Goal: Transaction & Acquisition: Purchase product/service

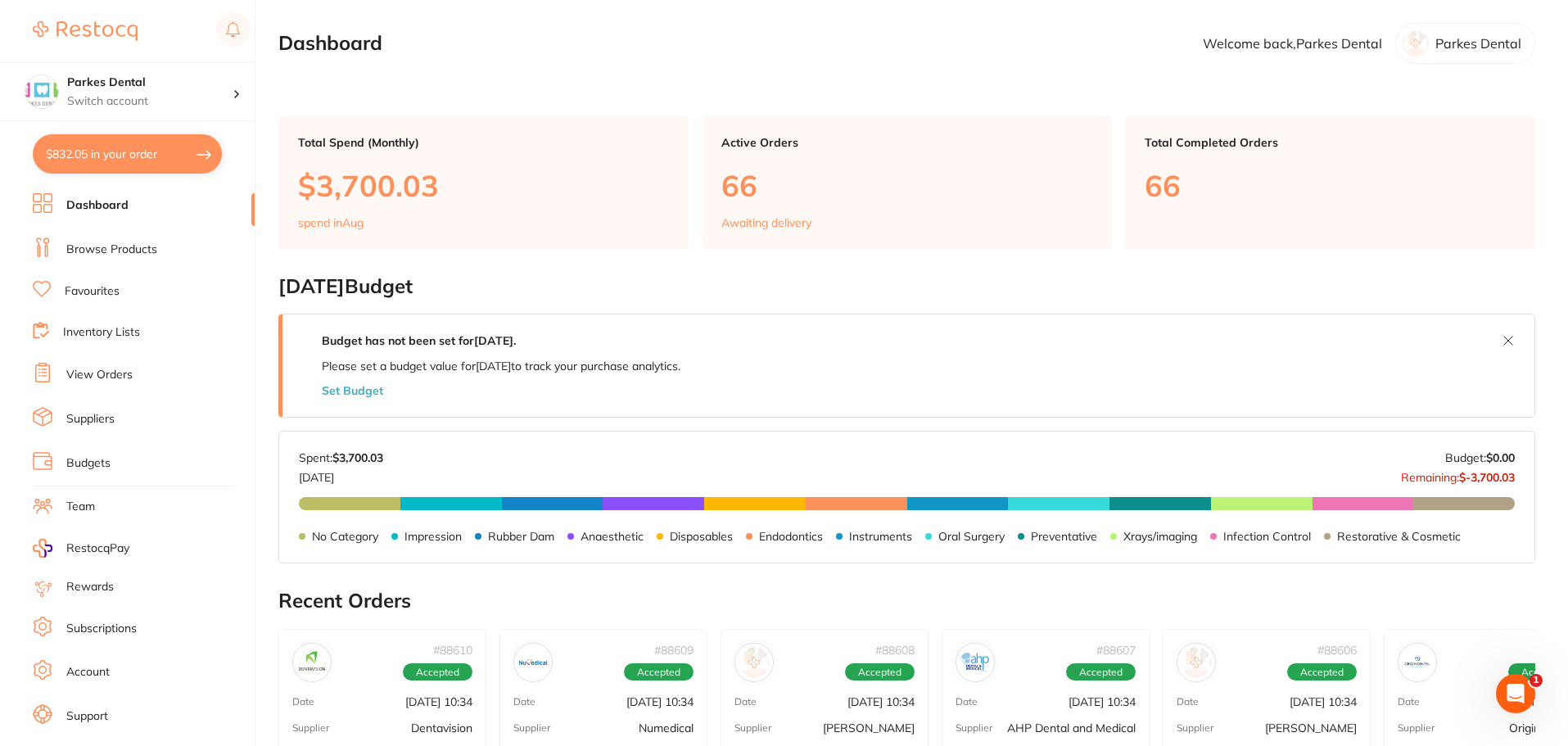
click at [87, 372] on link "View Orders" at bounding box center [100, 375] width 67 height 16
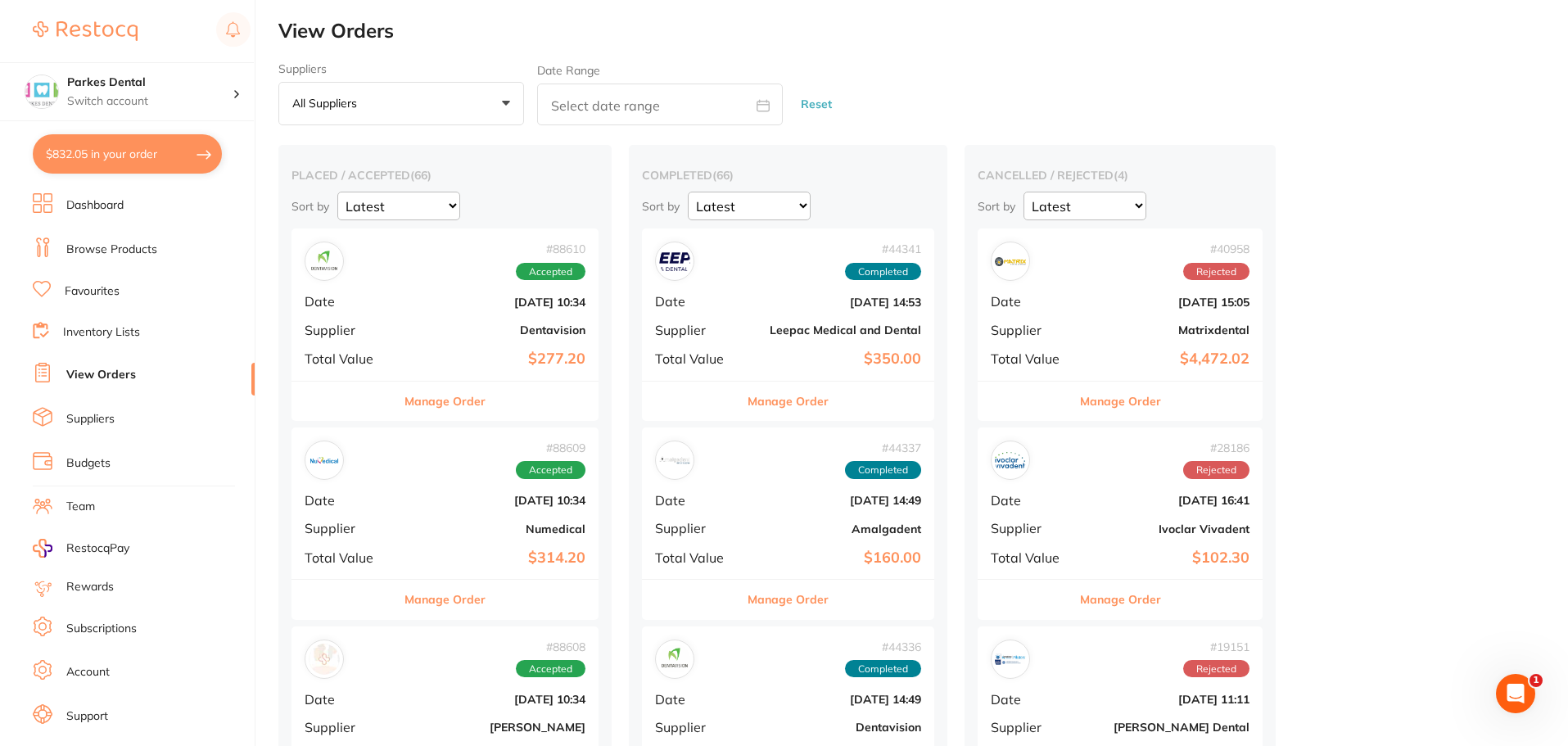
click at [374, 536] on span "Supplier" at bounding box center [349, 527] width 90 height 15
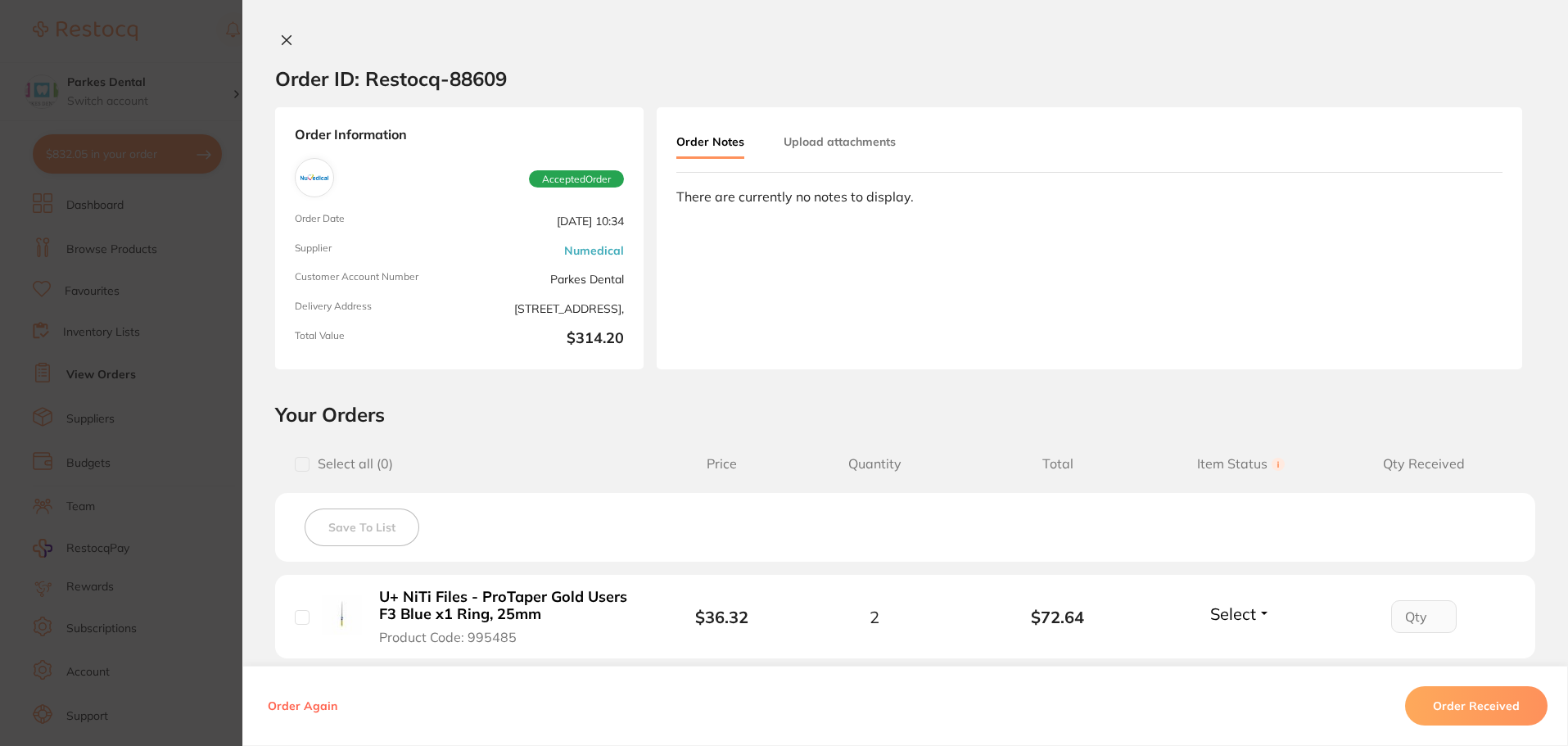
click at [284, 38] on icon at bounding box center [287, 40] width 9 height 9
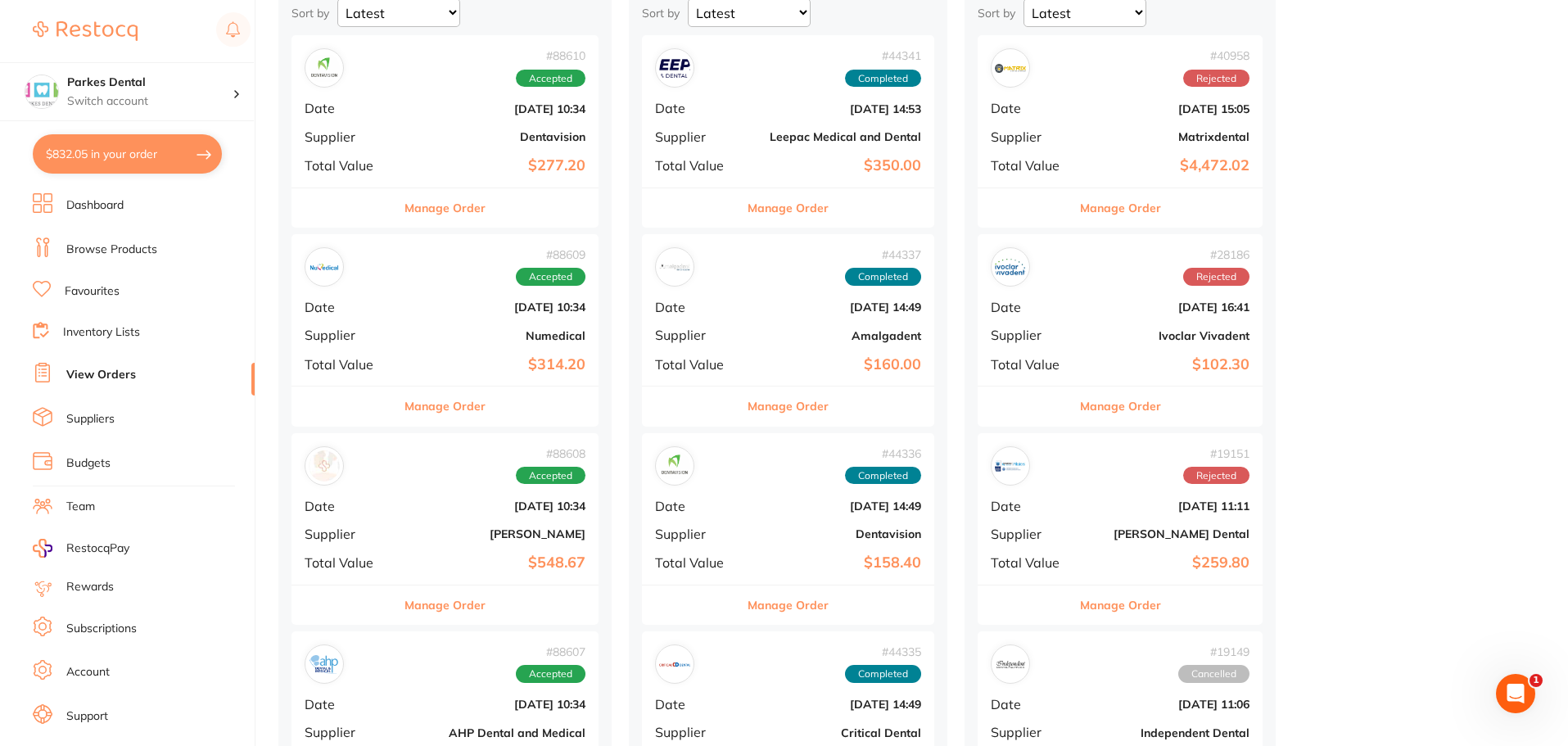
scroll to position [246, 0]
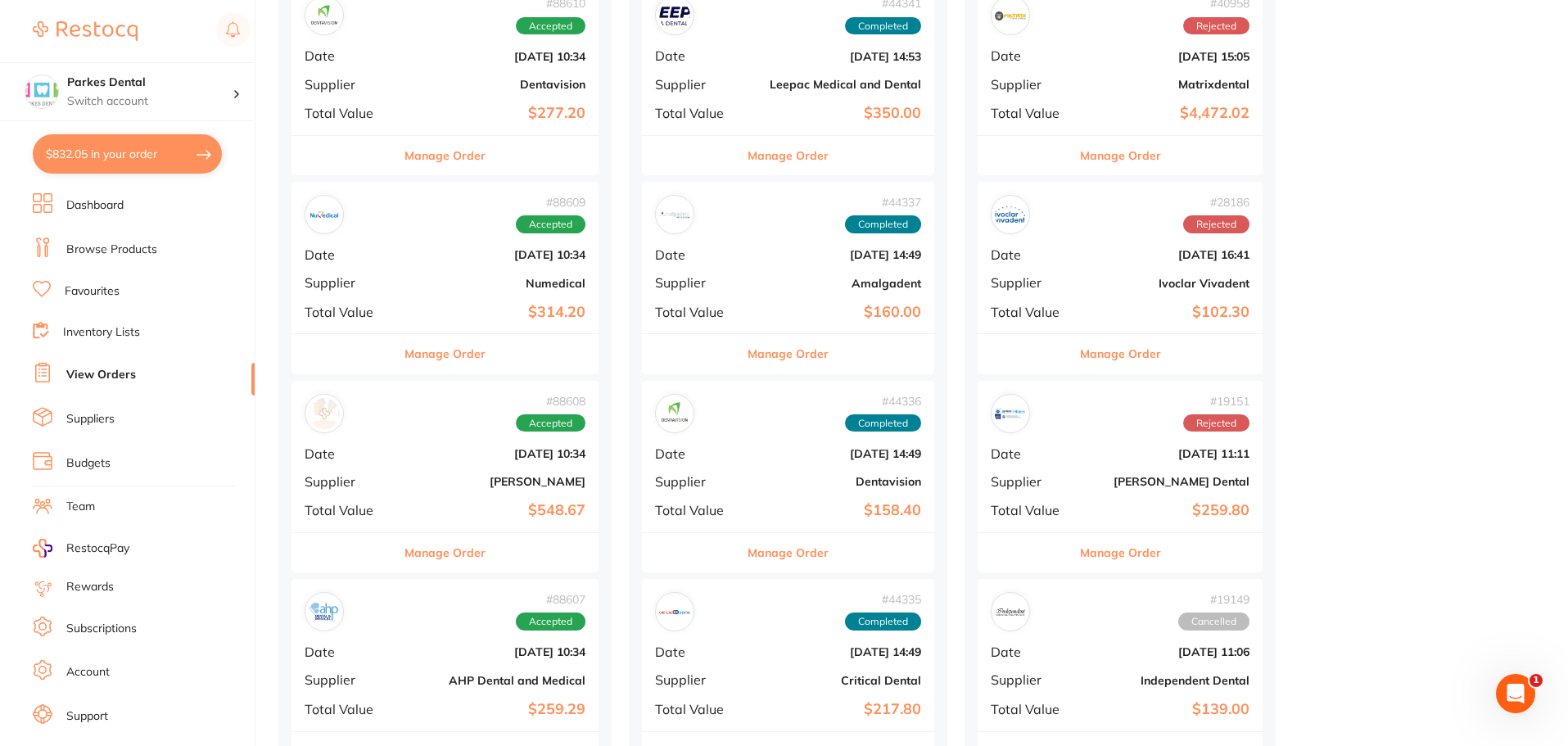
click at [349, 487] on span "Supplier" at bounding box center [349, 481] width 90 height 15
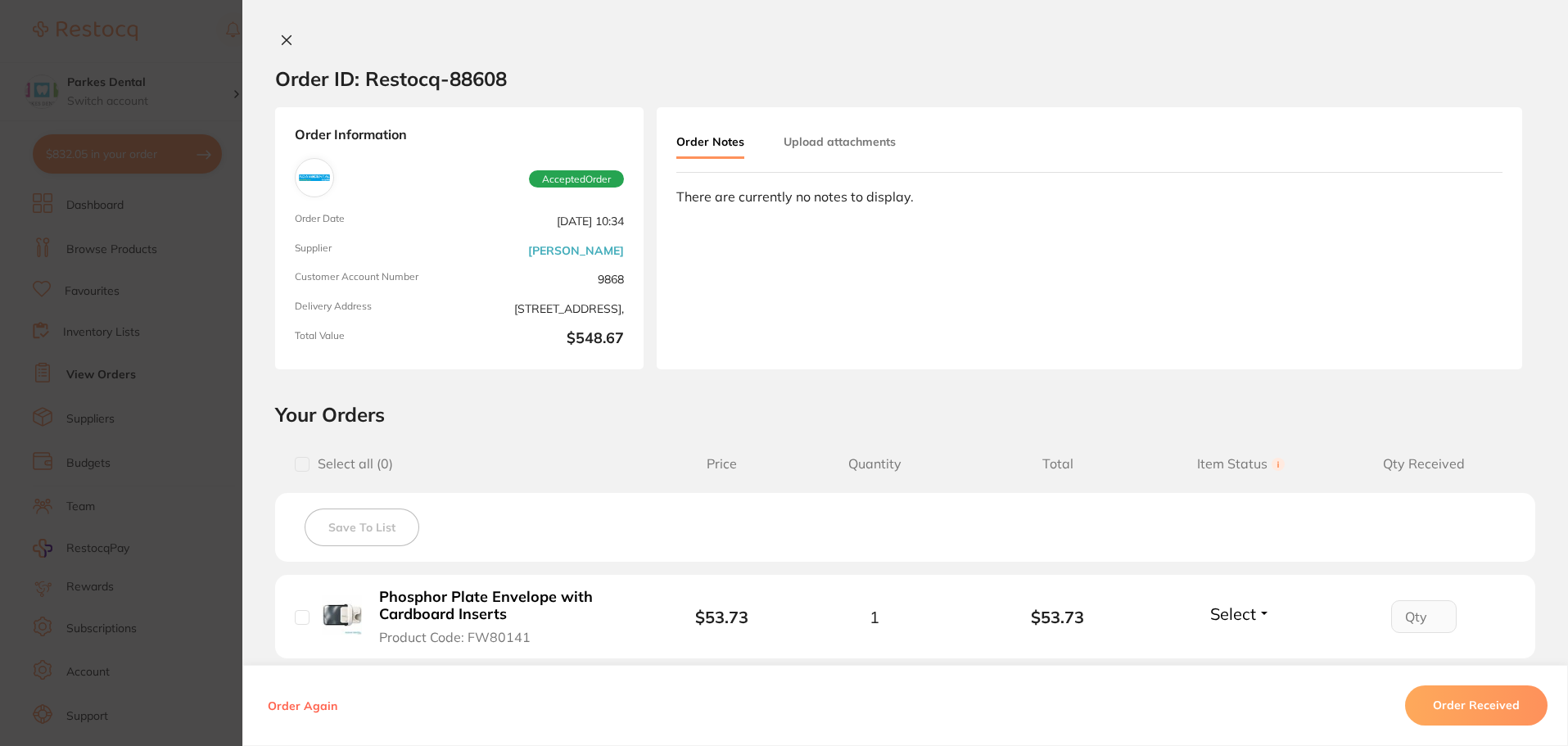
click at [283, 37] on icon at bounding box center [286, 39] width 13 height 13
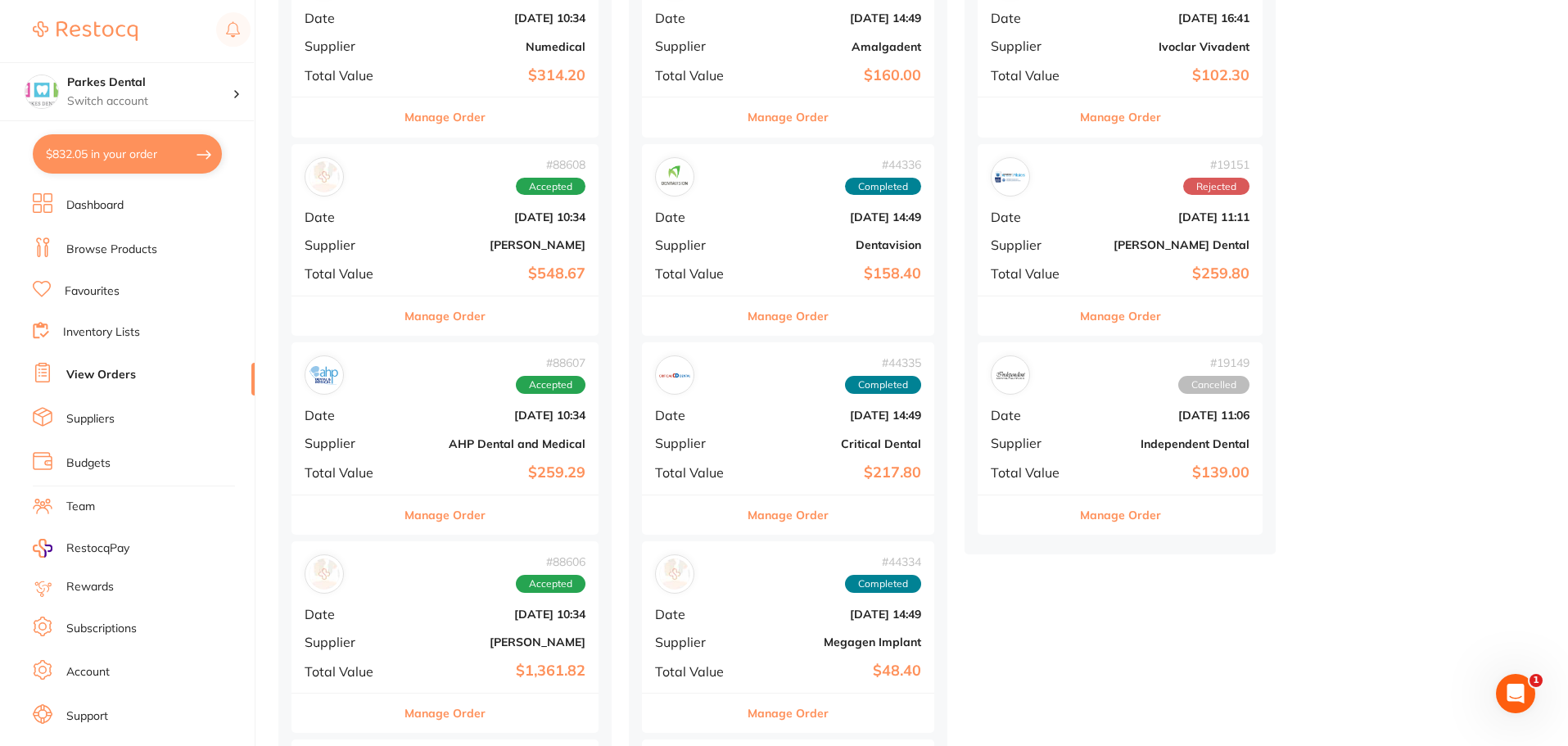
scroll to position [574, 0]
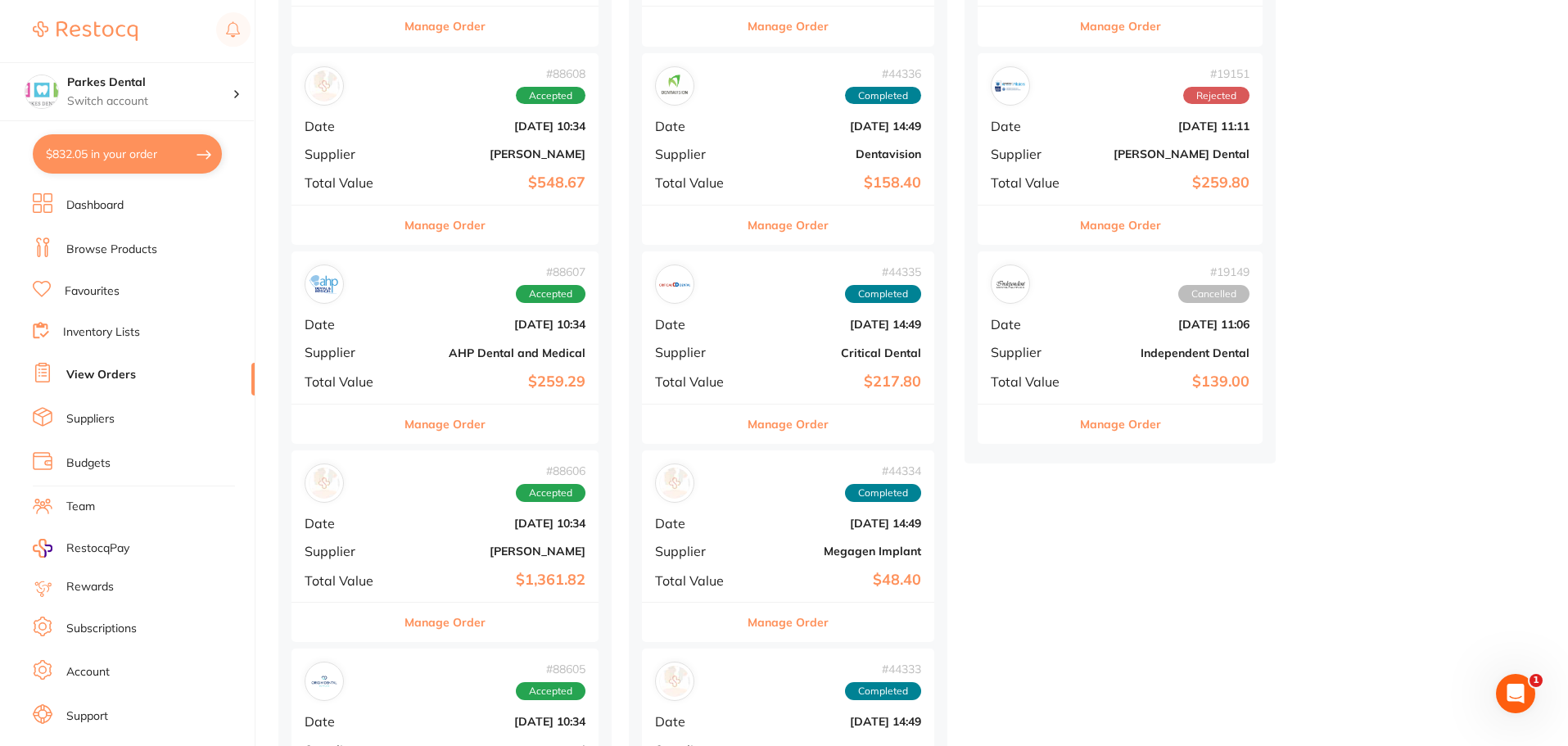
click at [418, 358] on b "AHP Dental and Medical" at bounding box center [496, 353] width 178 height 13
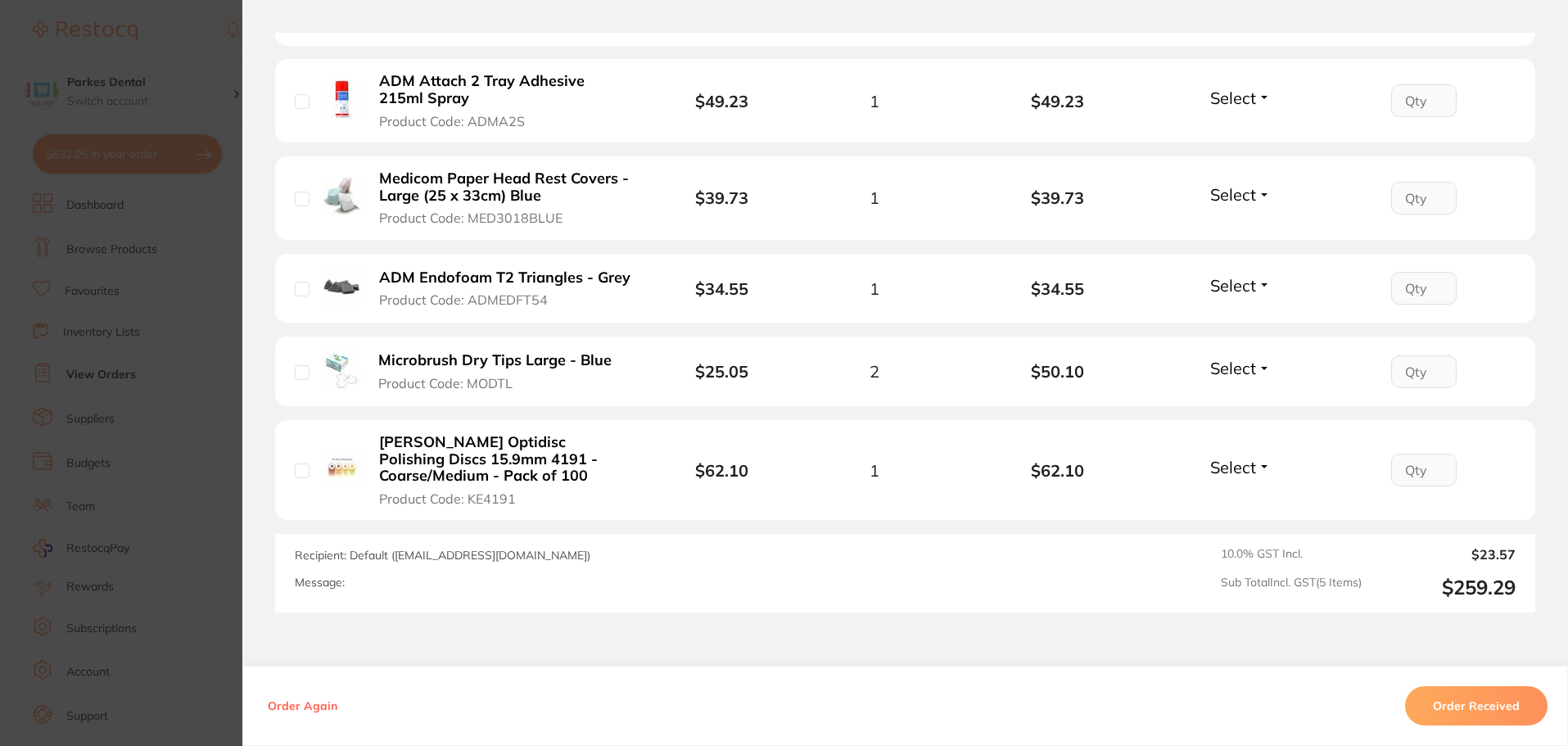
scroll to position [574, 0]
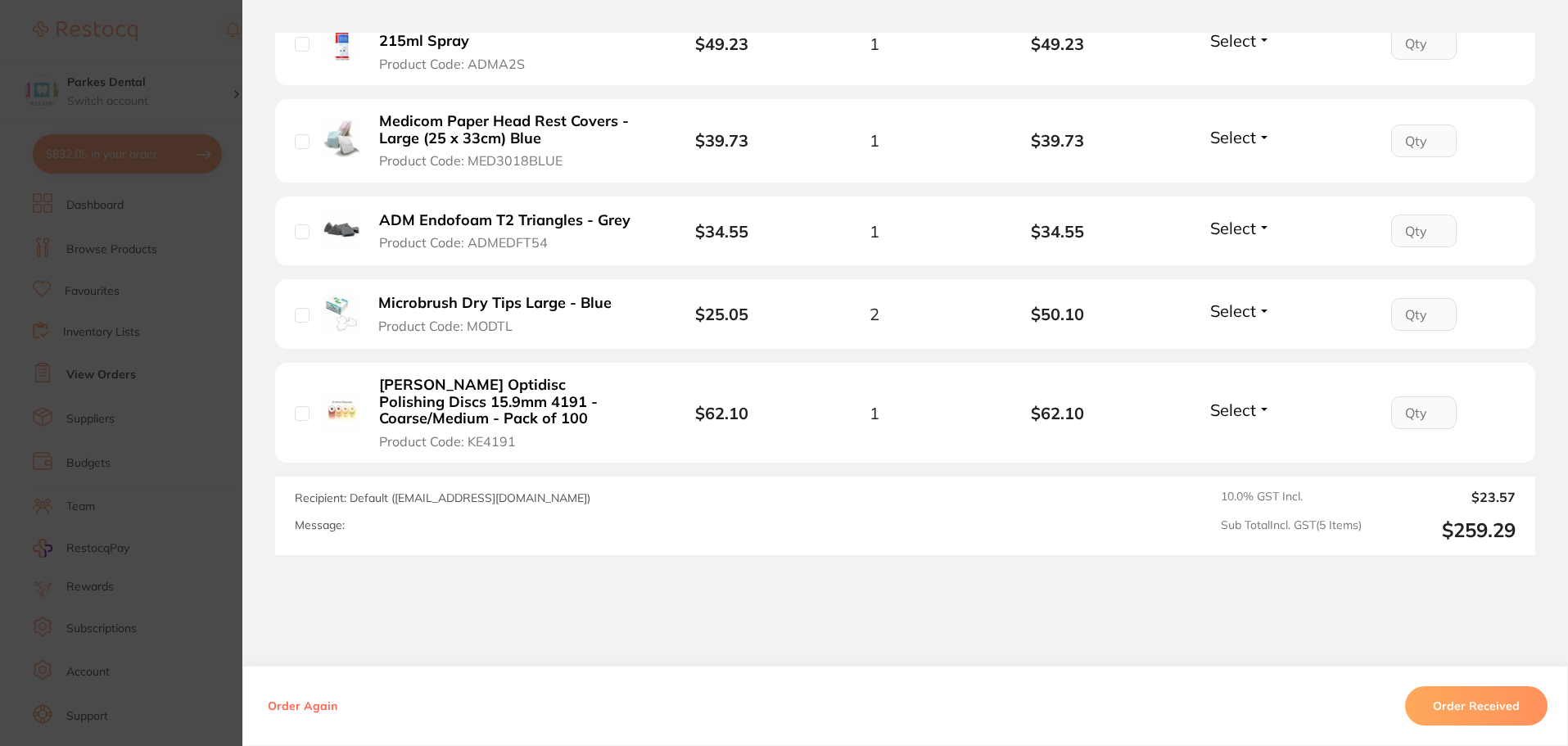
click at [398, 302] on b "Microbrush Dry Tips Large - Blue" at bounding box center [494, 303] width 233 height 17
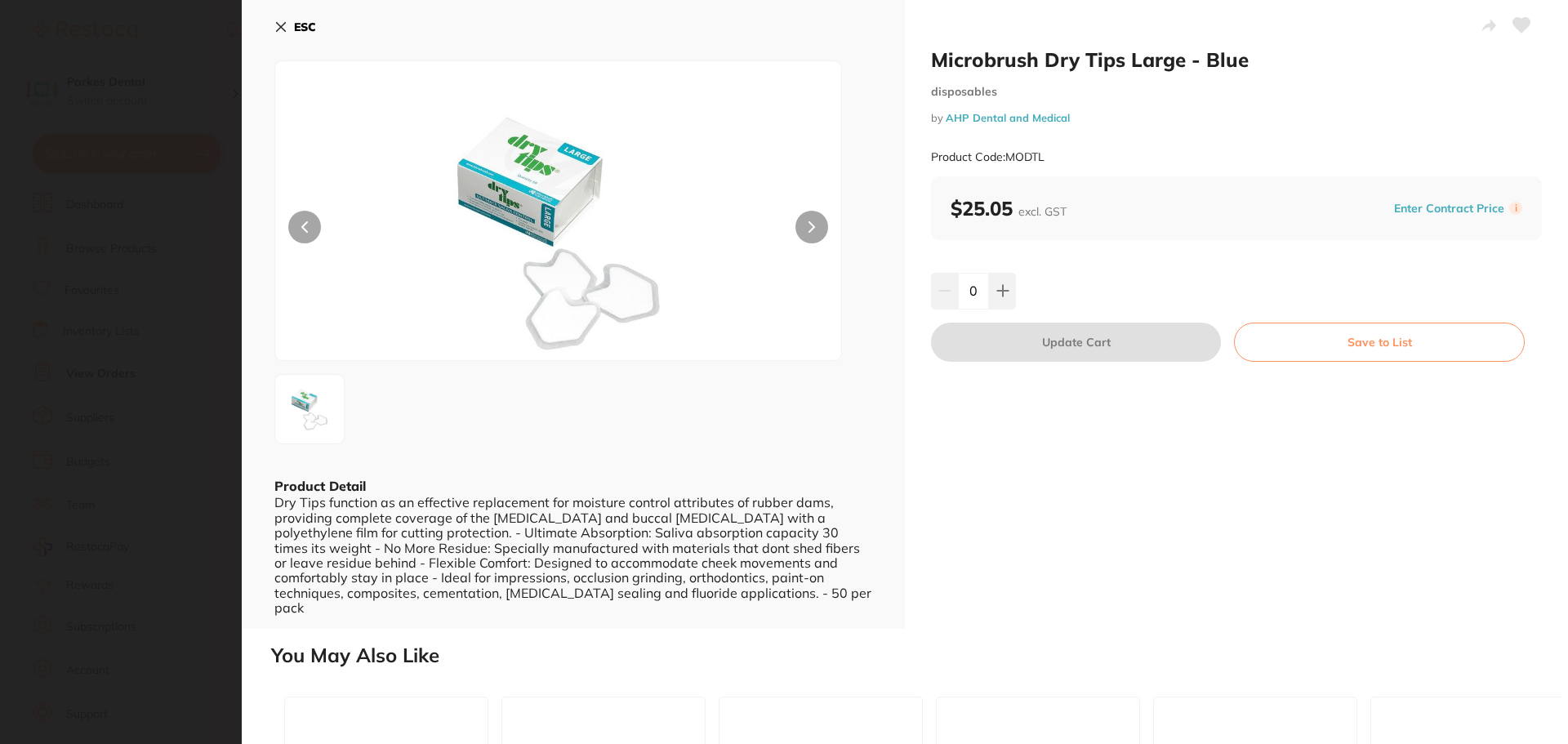
scroll to position [0, 0]
click at [1005, 293] on icon at bounding box center [1003, 290] width 13 height 13
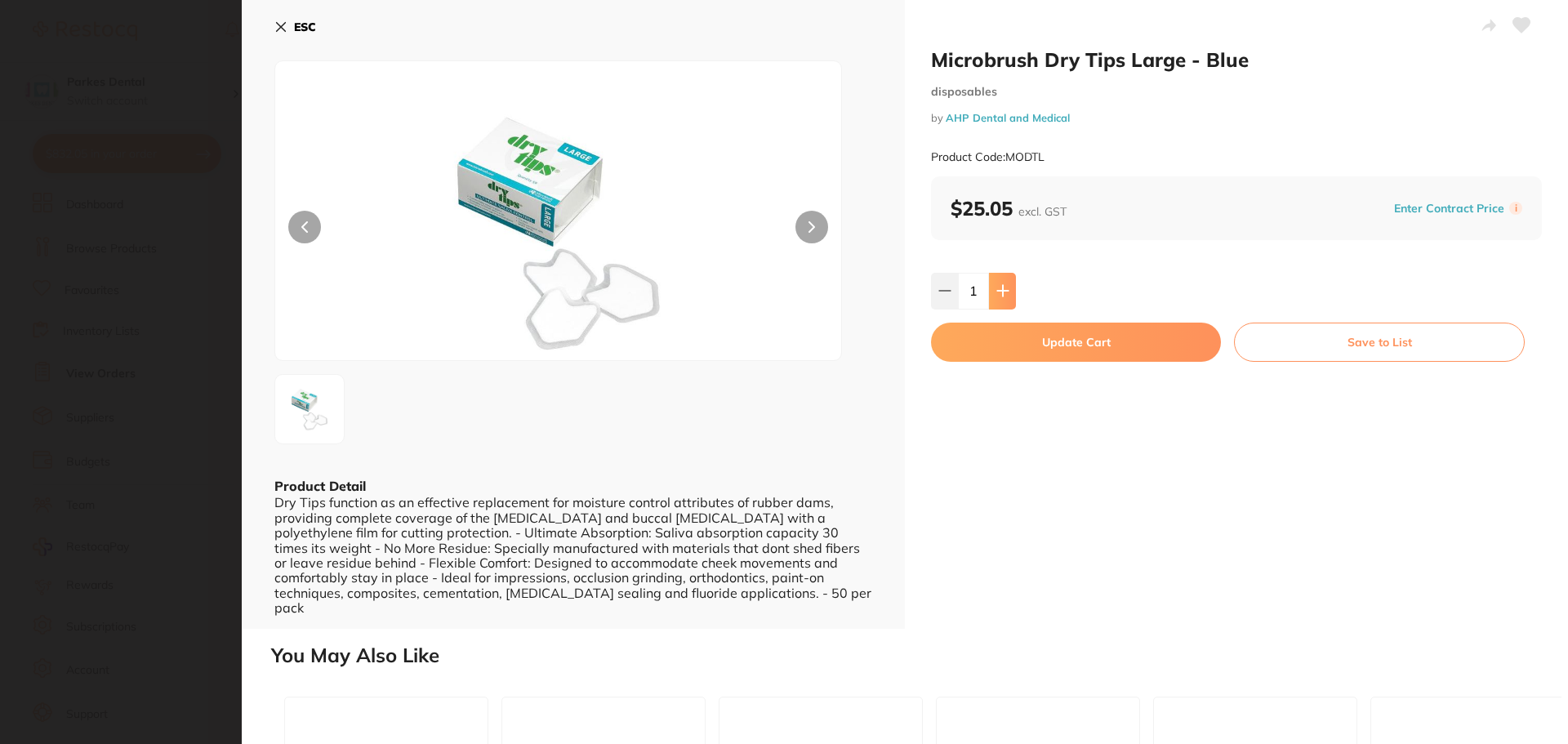
click at [1005, 293] on icon at bounding box center [1003, 290] width 13 height 13
type input "2"
click at [999, 336] on button "Update Cart" at bounding box center [1076, 342] width 290 height 39
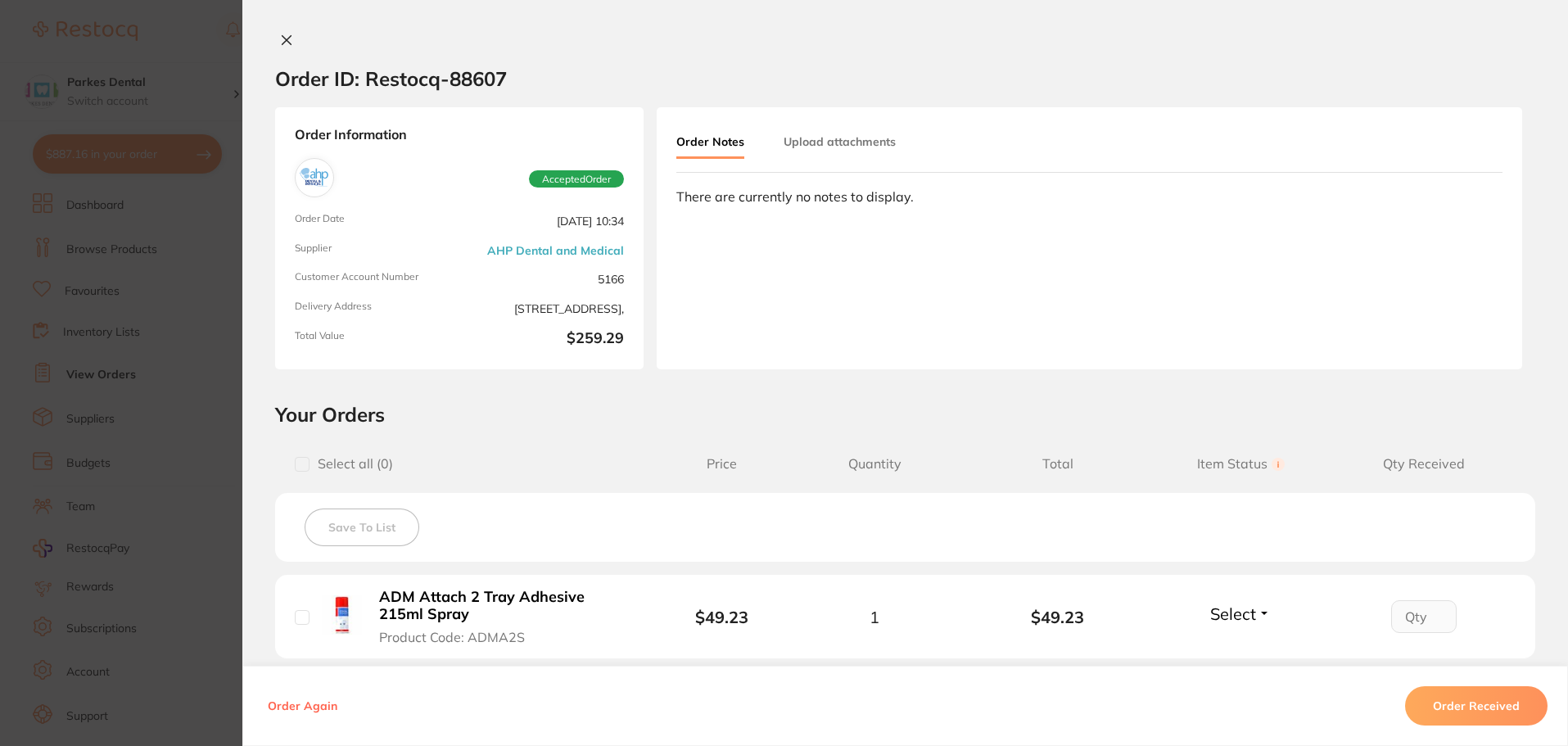
click at [283, 41] on icon at bounding box center [287, 40] width 9 height 9
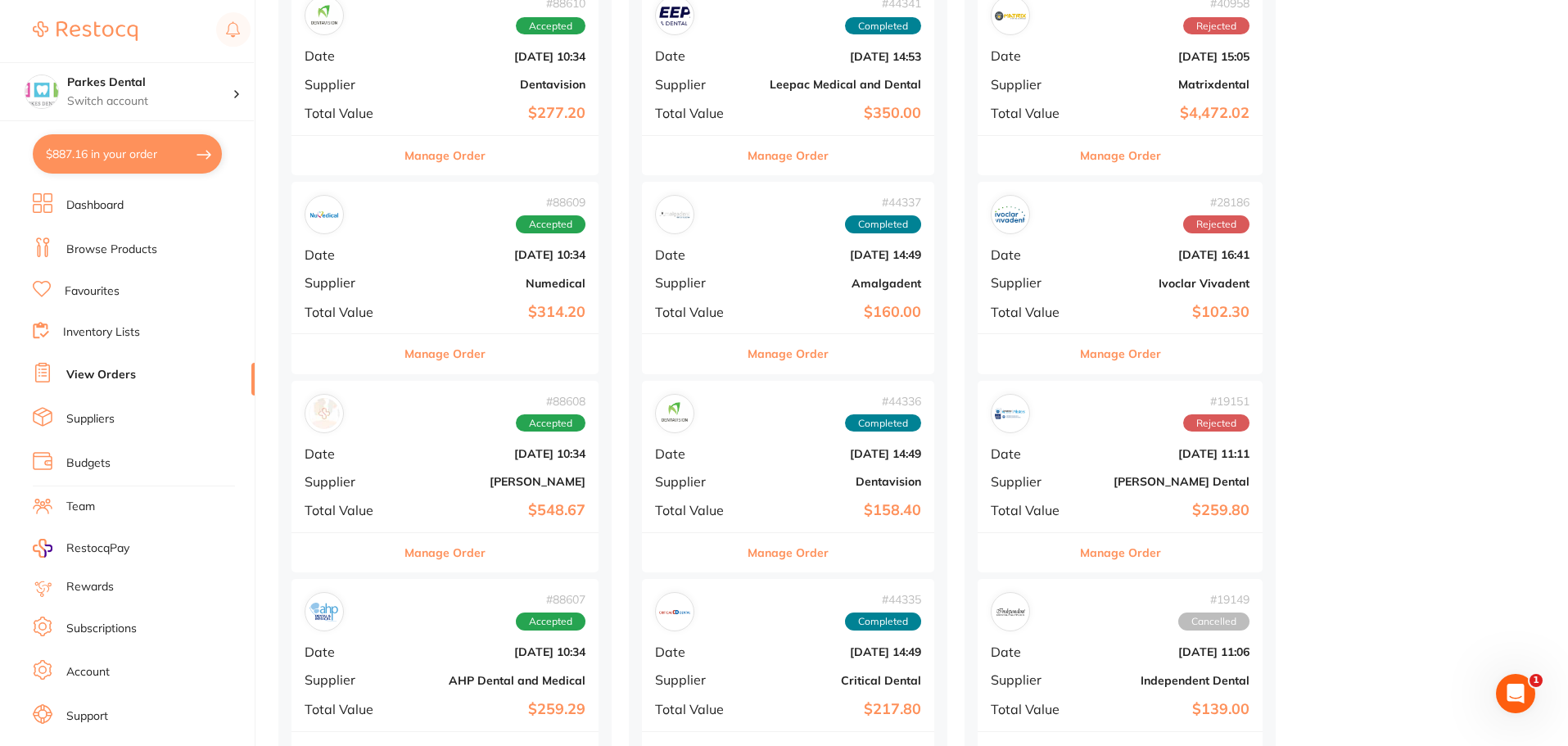
scroll to position [155, 0]
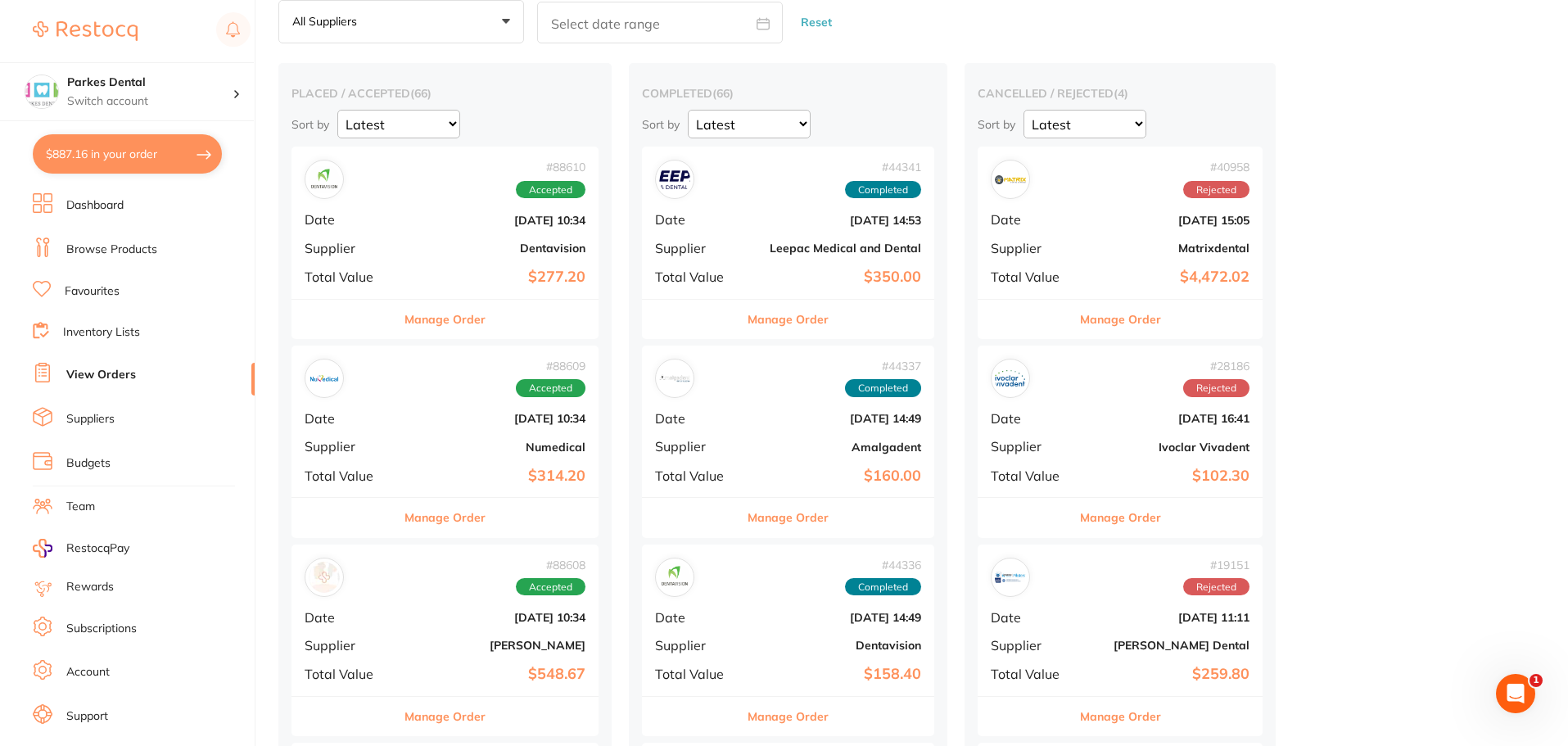
click at [93, 244] on link "Browse Products" at bounding box center [112, 249] width 91 height 16
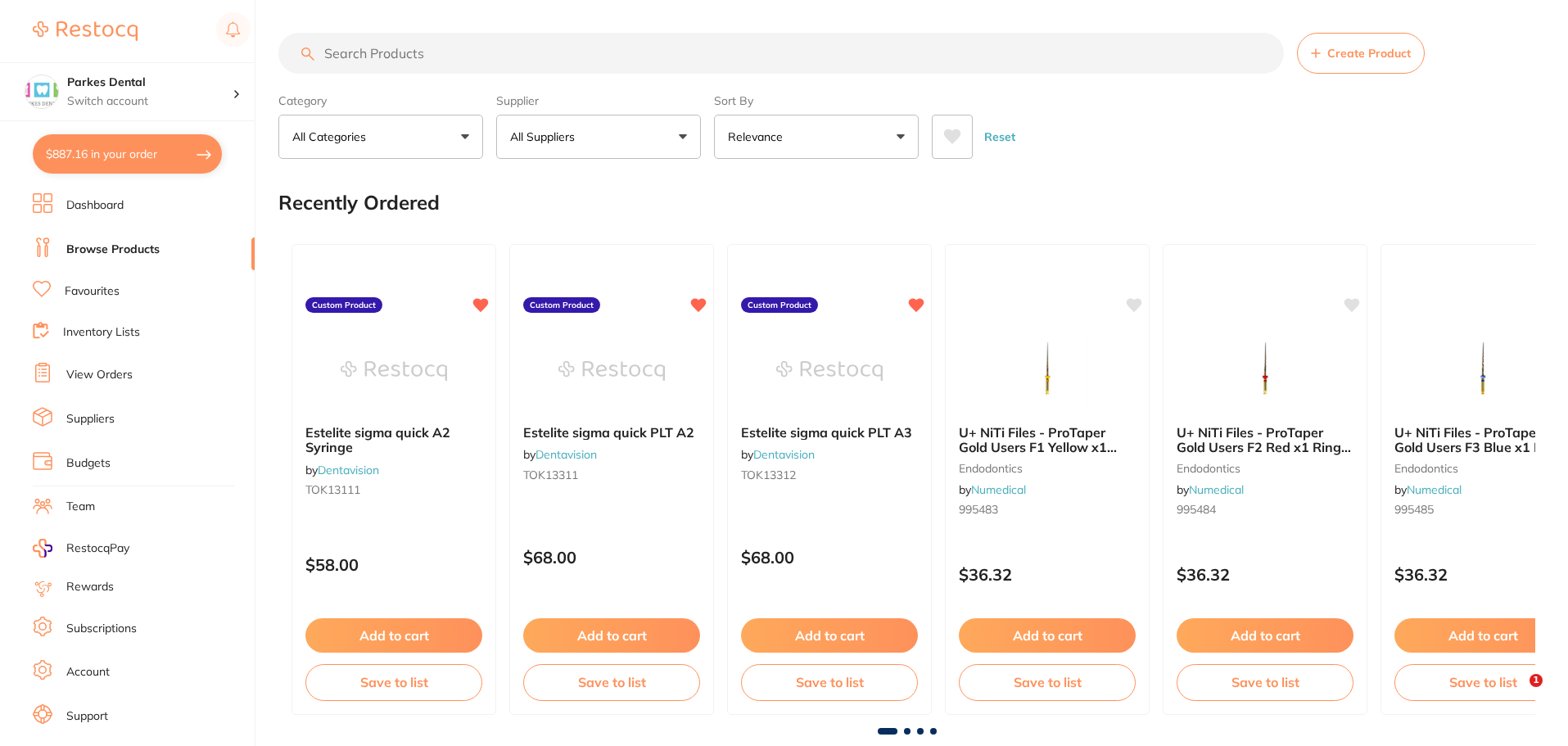
click at [421, 54] on input "search" at bounding box center [781, 53] width 1006 height 41
type input "etch"
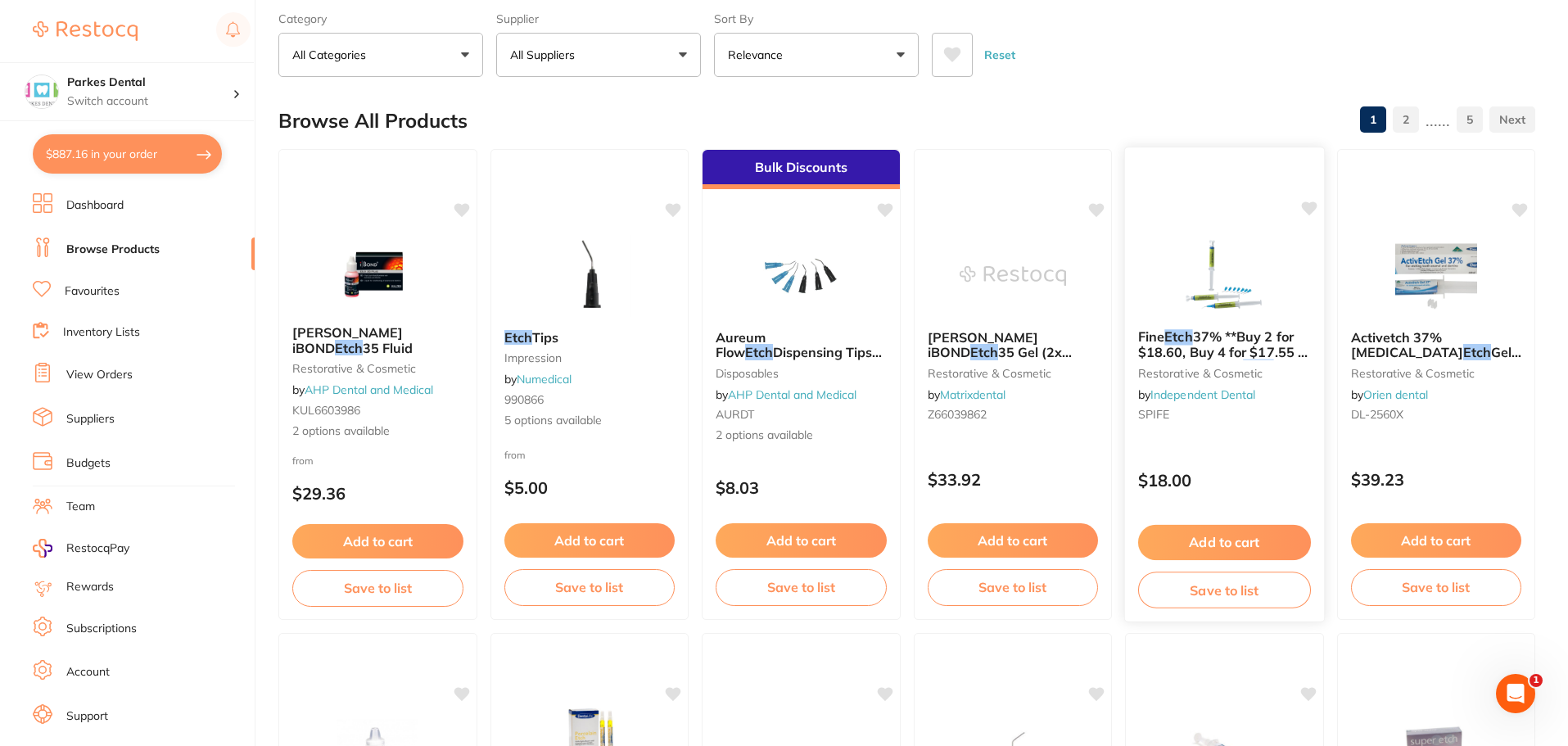
click at [1218, 370] on small "restorative & cosmetic" at bounding box center [1225, 372] width 172 height 13
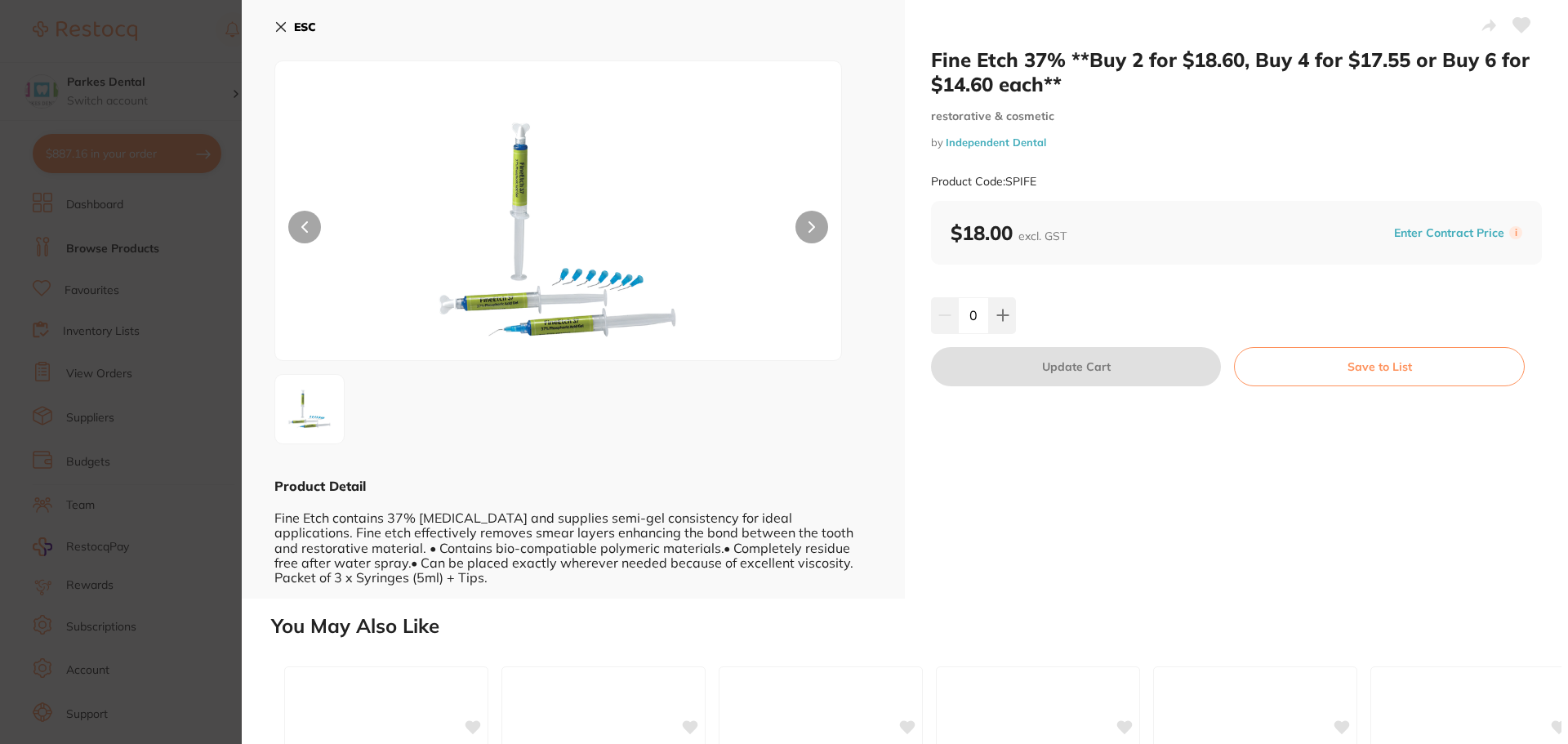
click at [277, 25] on icon at bounding box center [280, 26] width 13 height 13
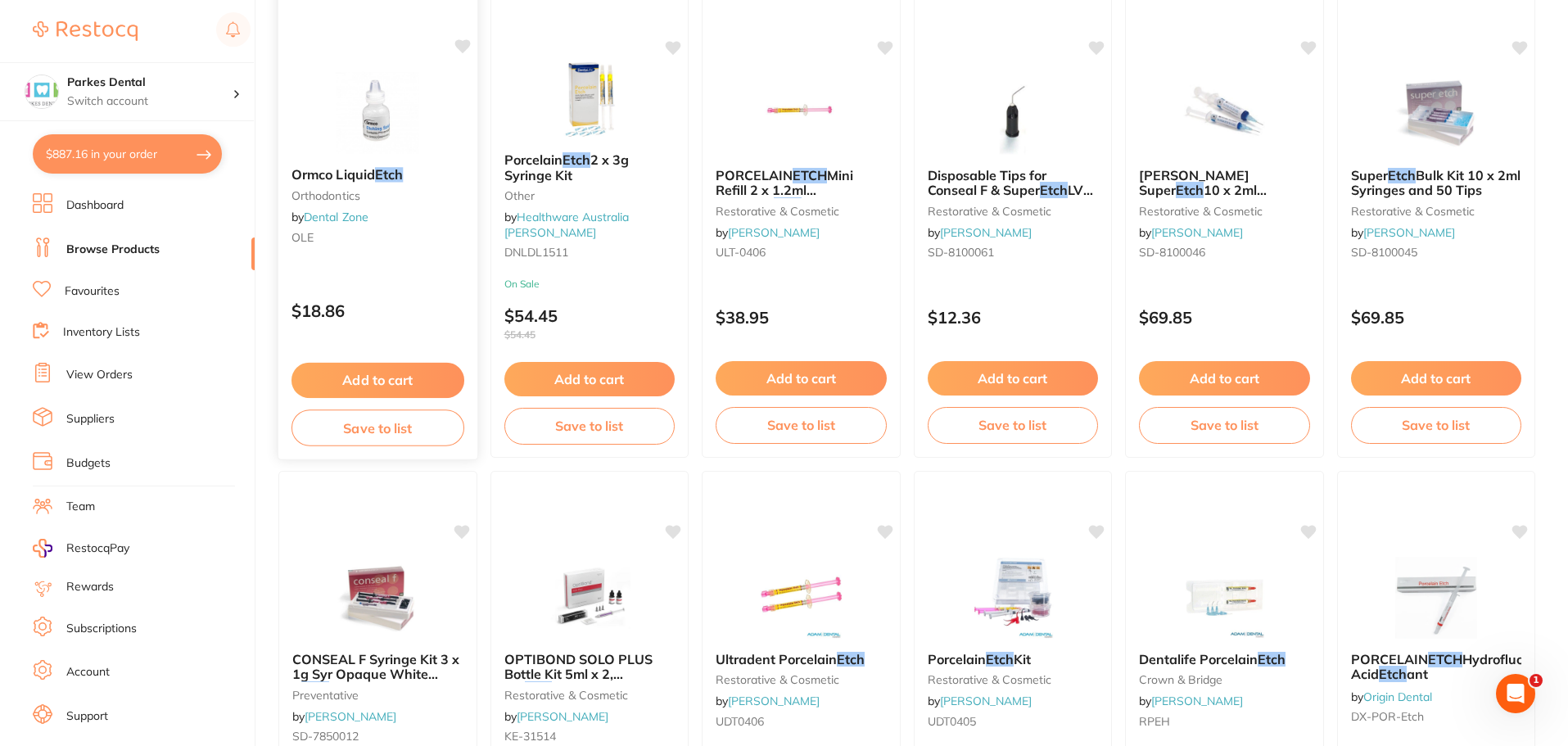
scroll to position [737, 0]
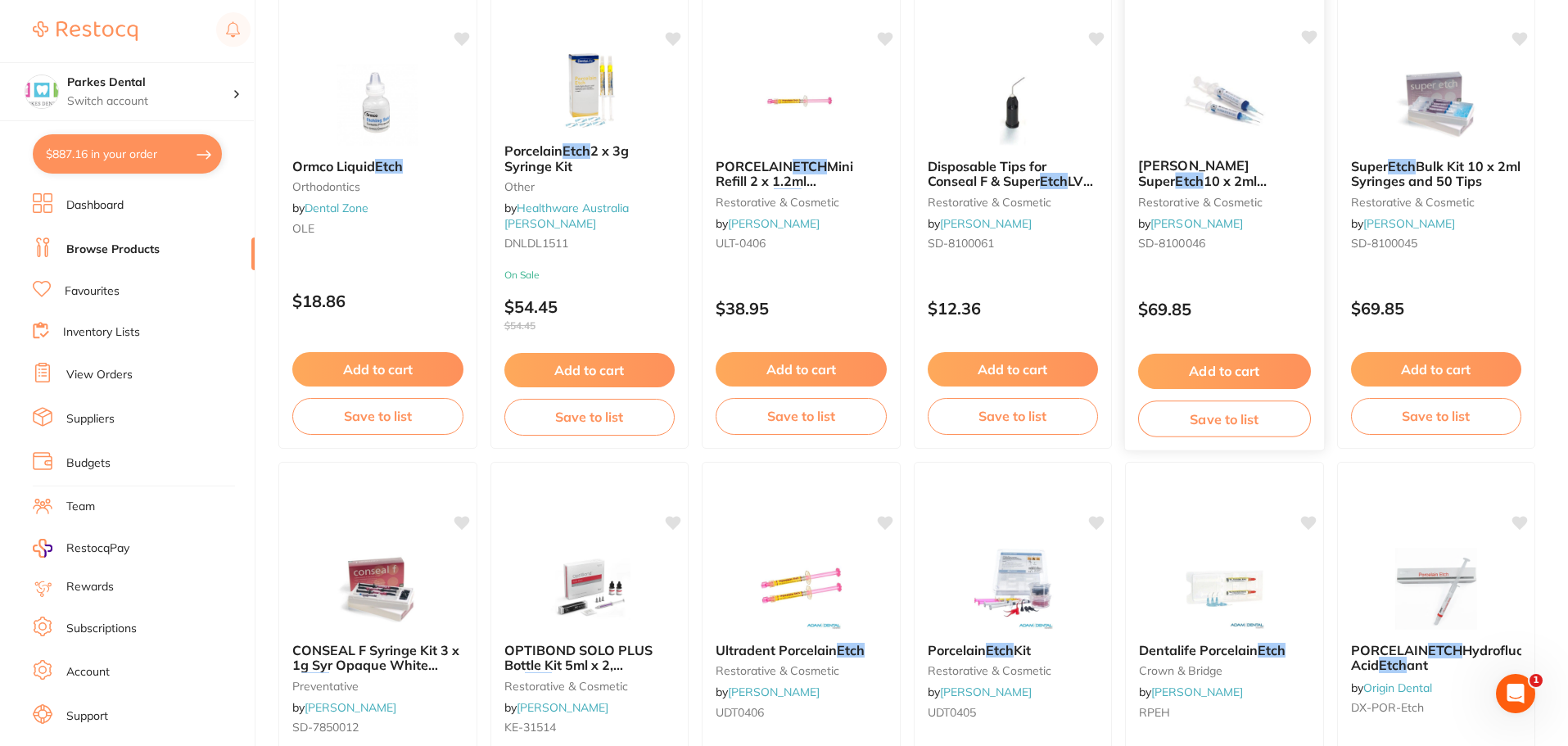
click at [1196, 179] on span "10 x 2ml Syringes and 50 Tips" at bounding box center [1204, 188] width 132 height 32
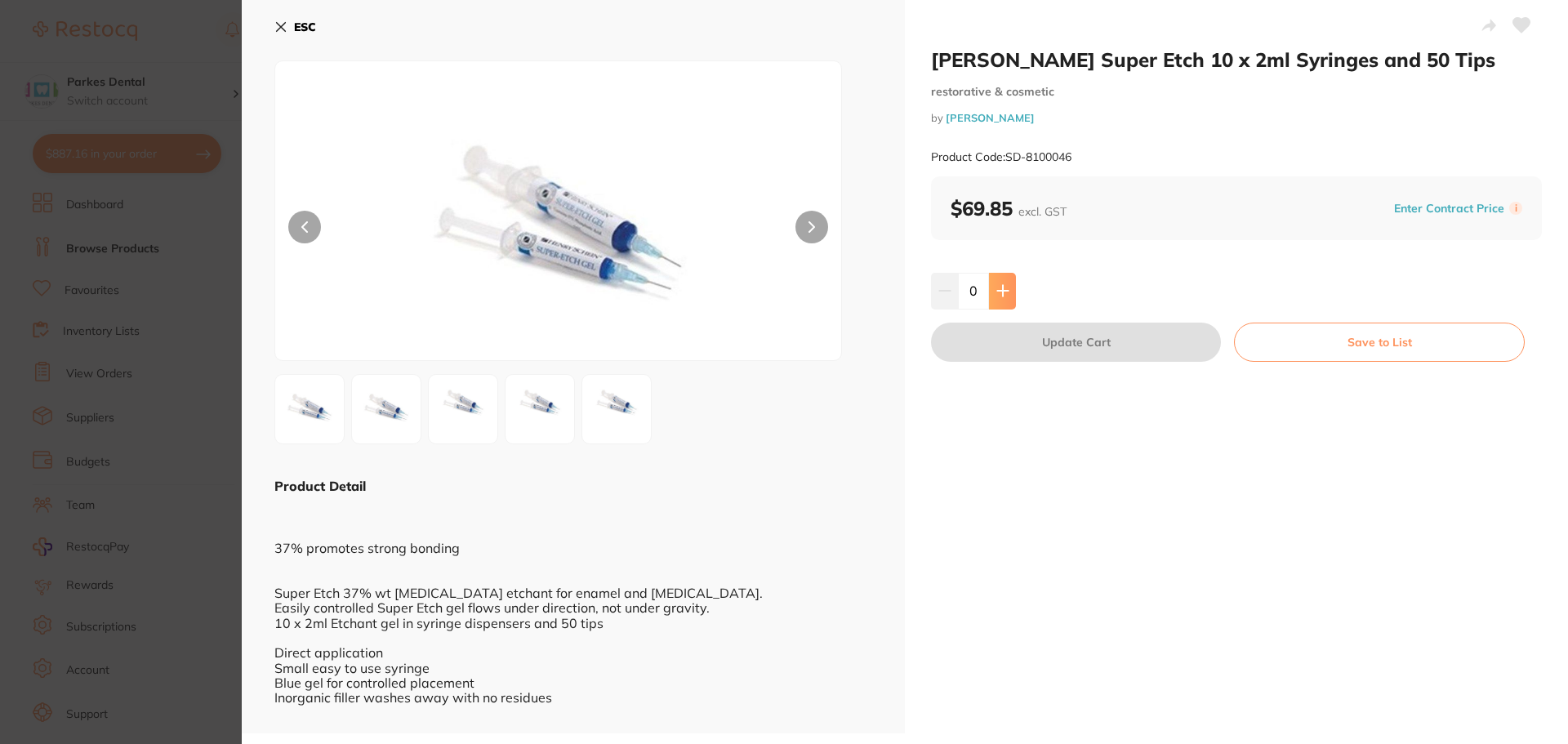
click at [1001, 293] on icon at bounding box center [1003, 291] width 10 height 10
type input "1"
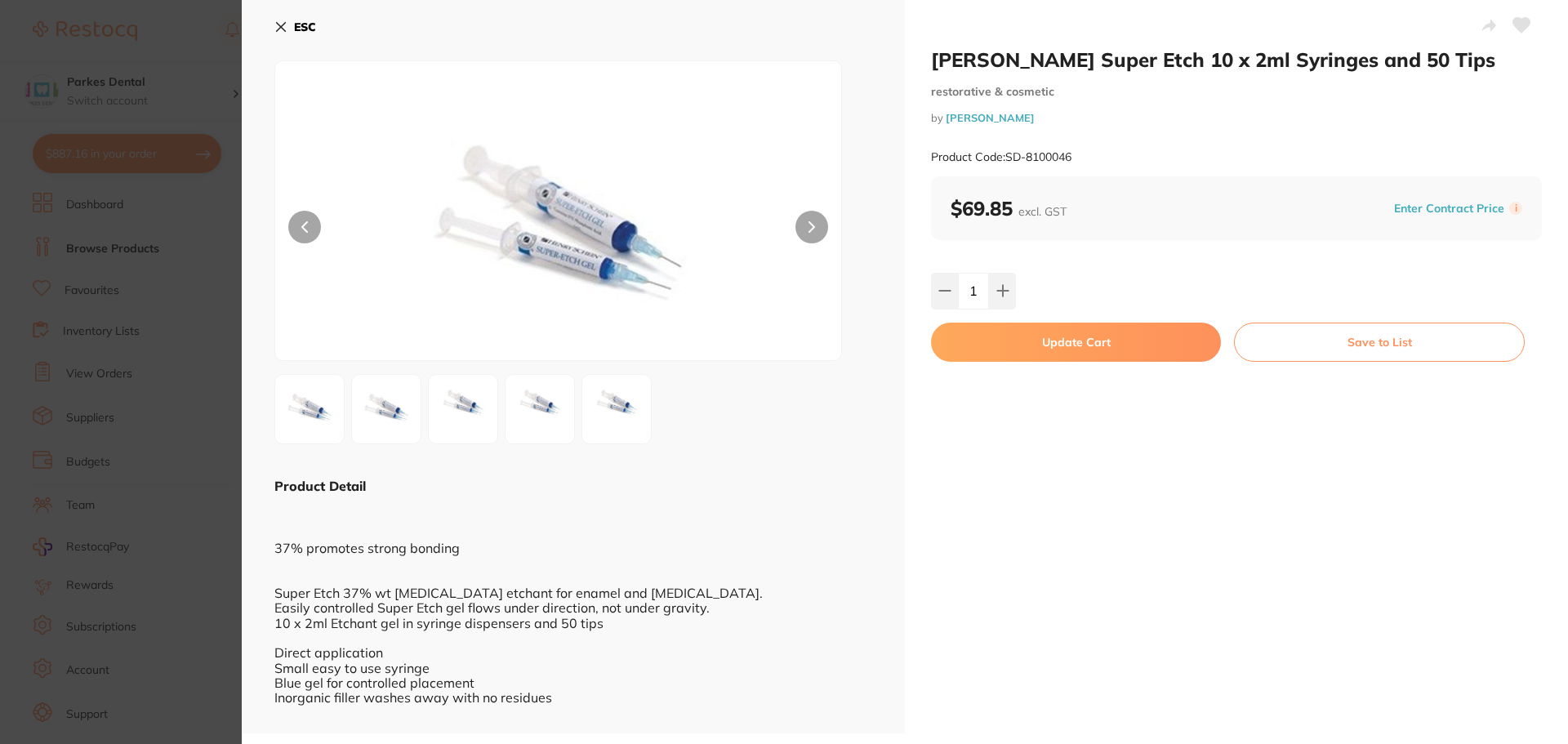
click at [1010, 349] on button "Update Cart" at bounding box center [1076, 342] width 290 height 39
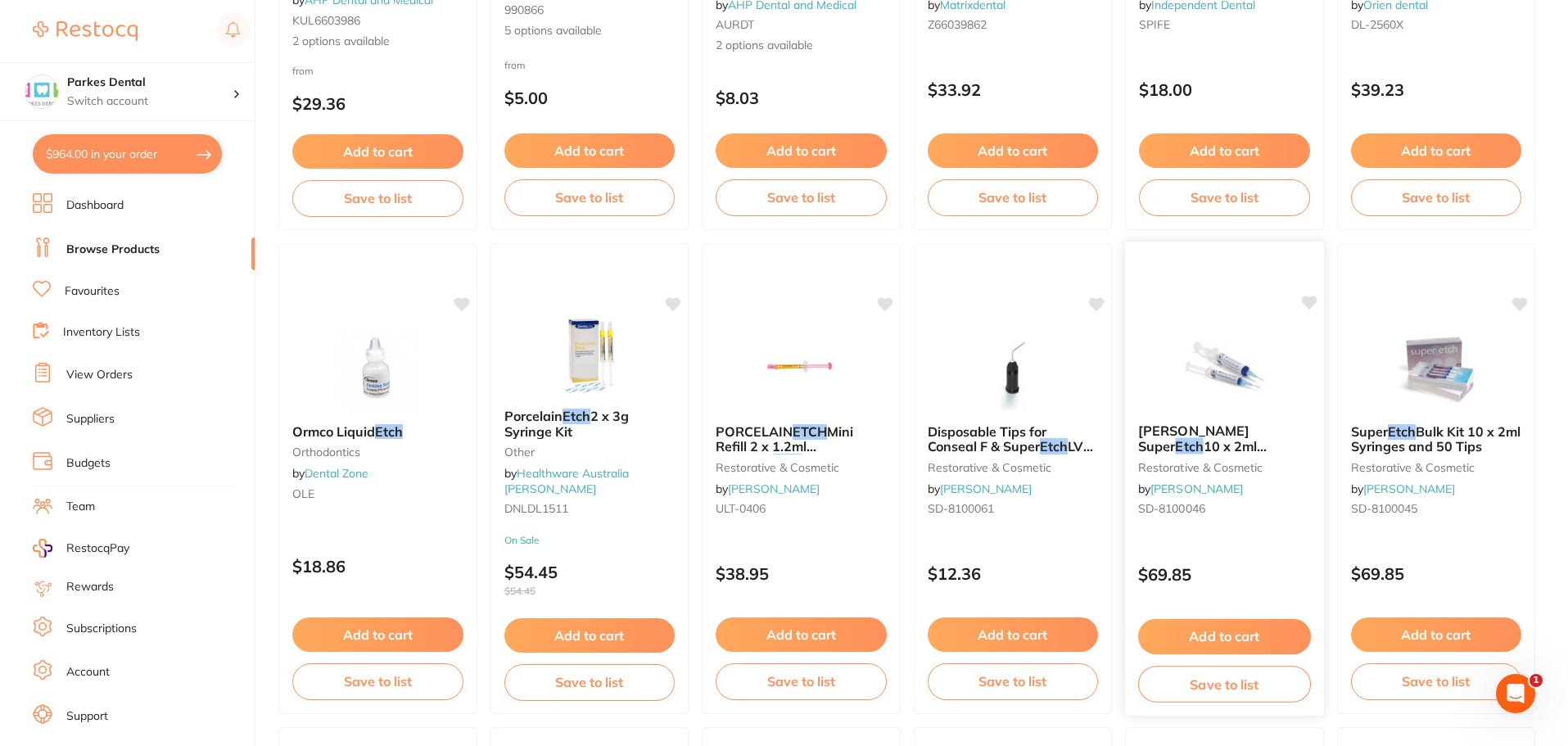
scroll to position [328, 0]
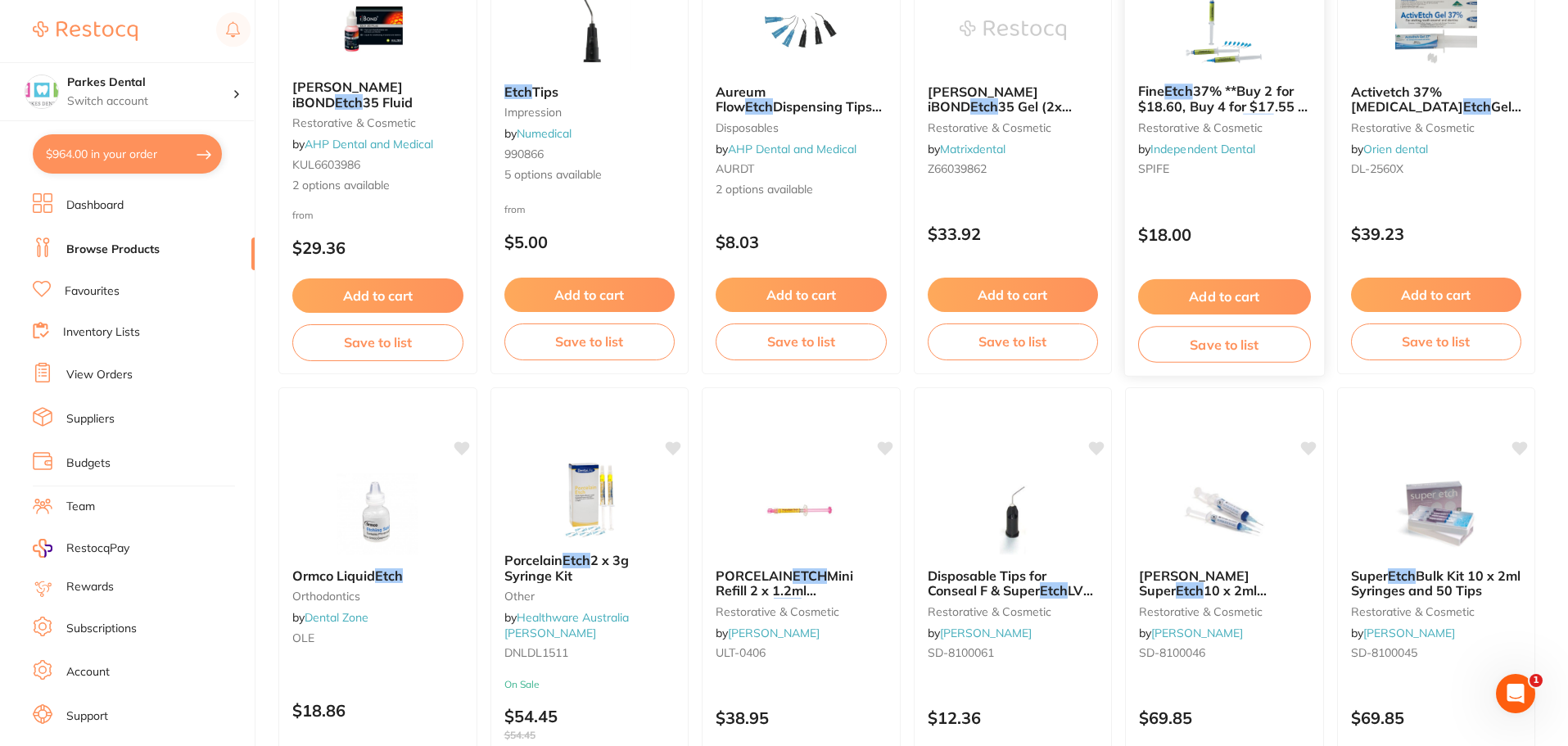
click at [1168, 116] on div "Fine Etch 37% **Buy 2 for $18.60, Buy 4 for $17.55 or Buy 6 for $14.60 each ** …" at bounding box center [1224, 133] width 199 height 125
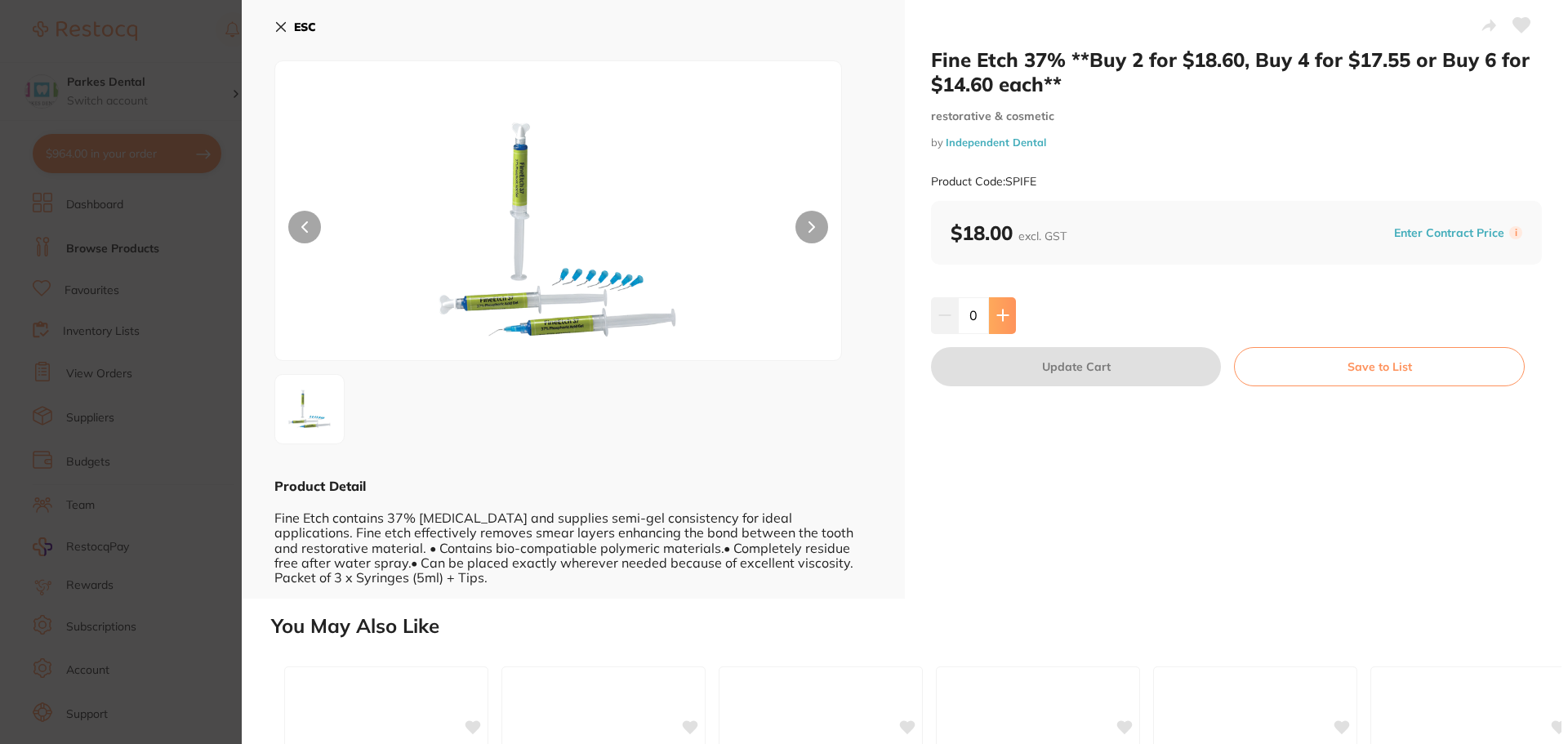
click at [1007, 313] on button at bounding box center [1003, 315] width 27 height 36
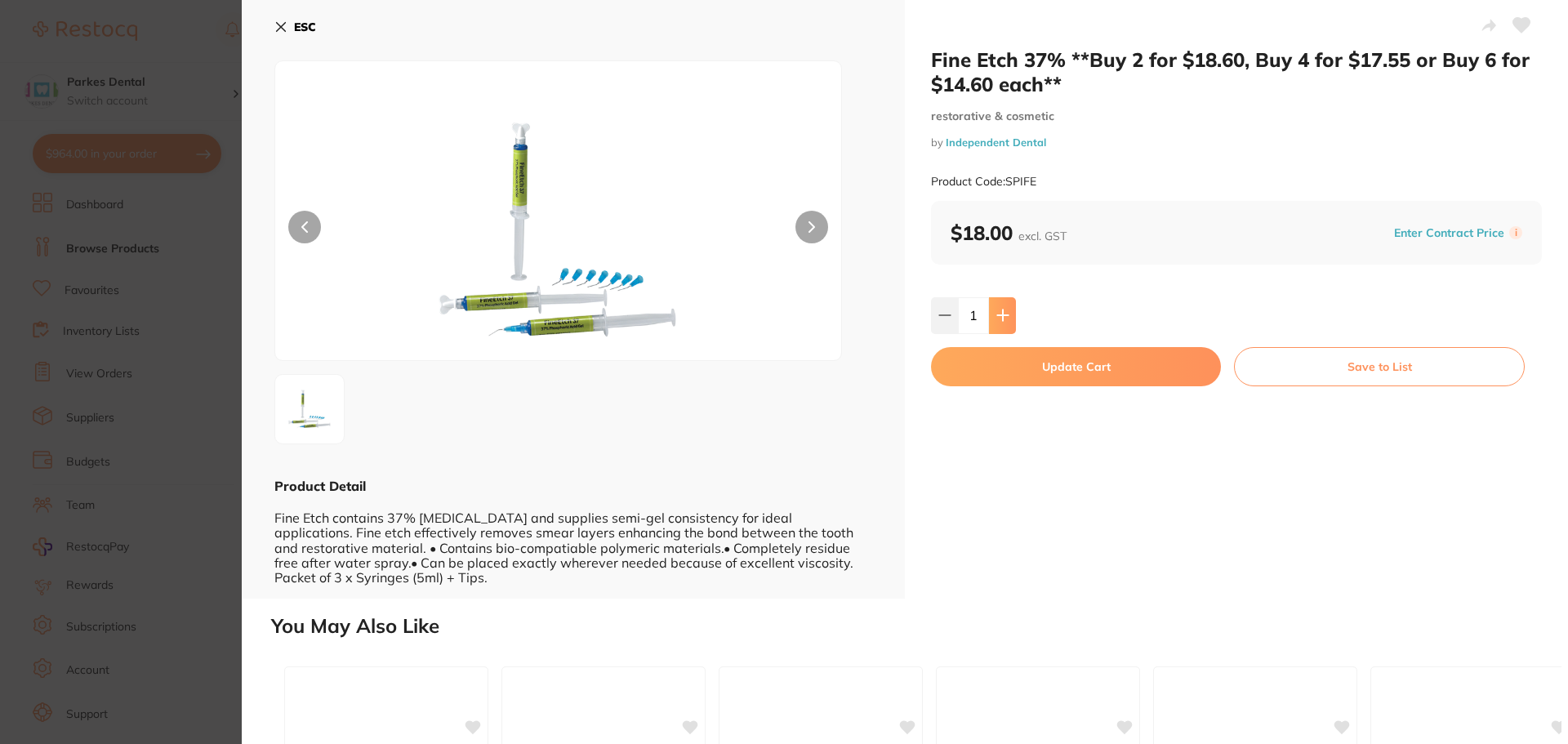
click at [1007, 313] on button at bounding box center [1003, 315] width 27 height 36
click at [1005, 313] on icon at bounding box center [1003, 315] width 13 height 13
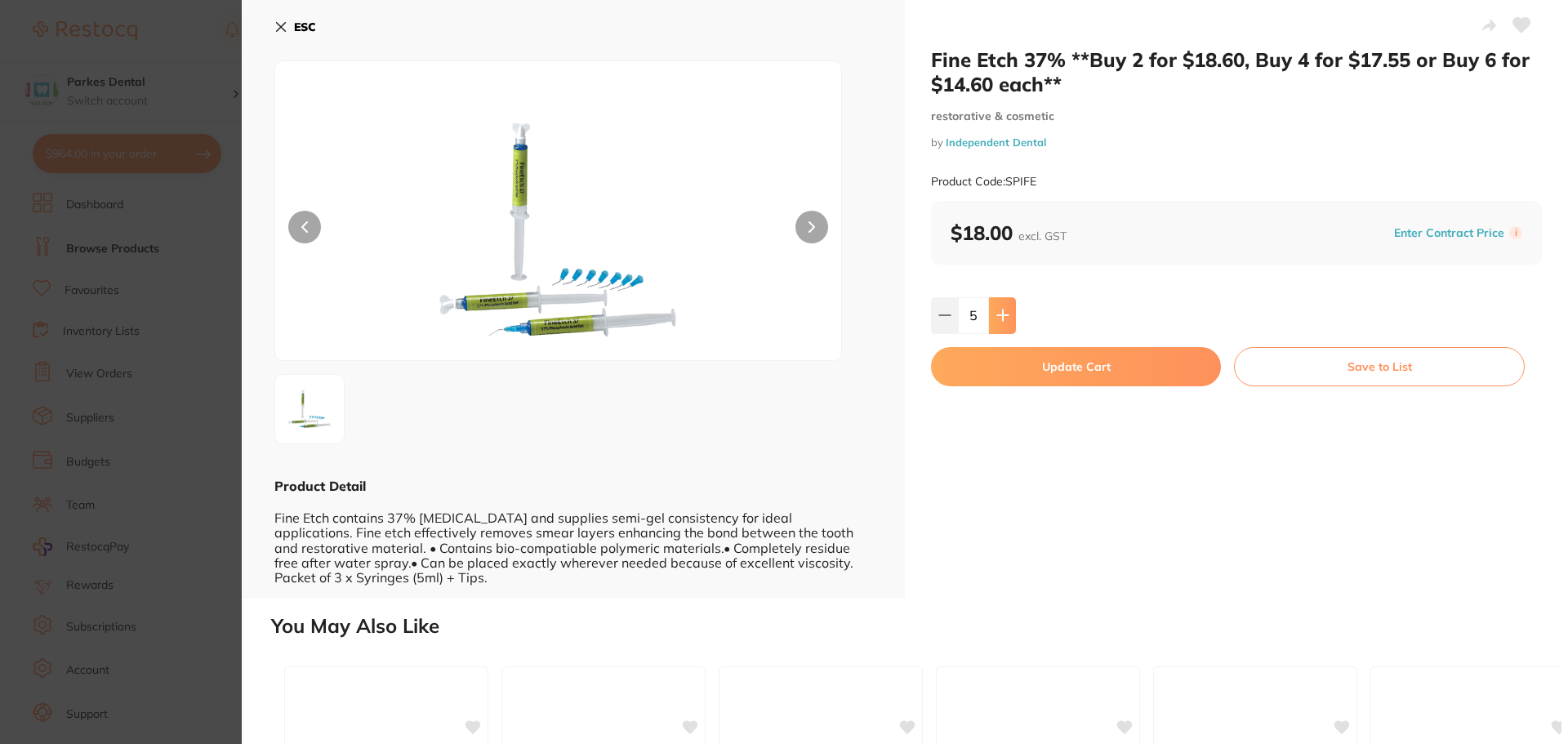
type input "6"
click at [1004, 361] on button "Update Cart" at bounding box center [1076, 367] width 290 height 39
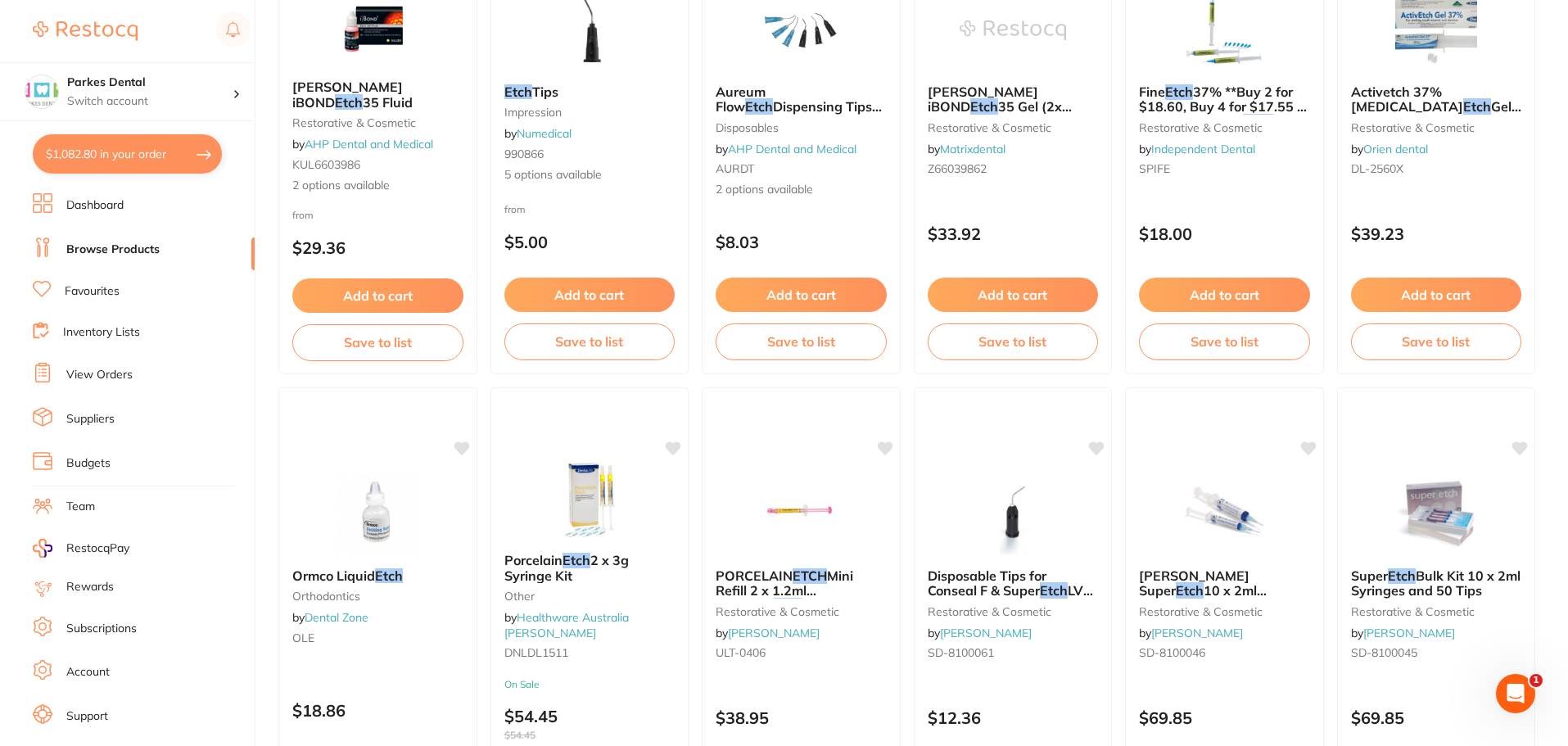
click at [137, 149] on button "$1,082.80 in your order" at bounding box center [127, 154] width 189 height 39
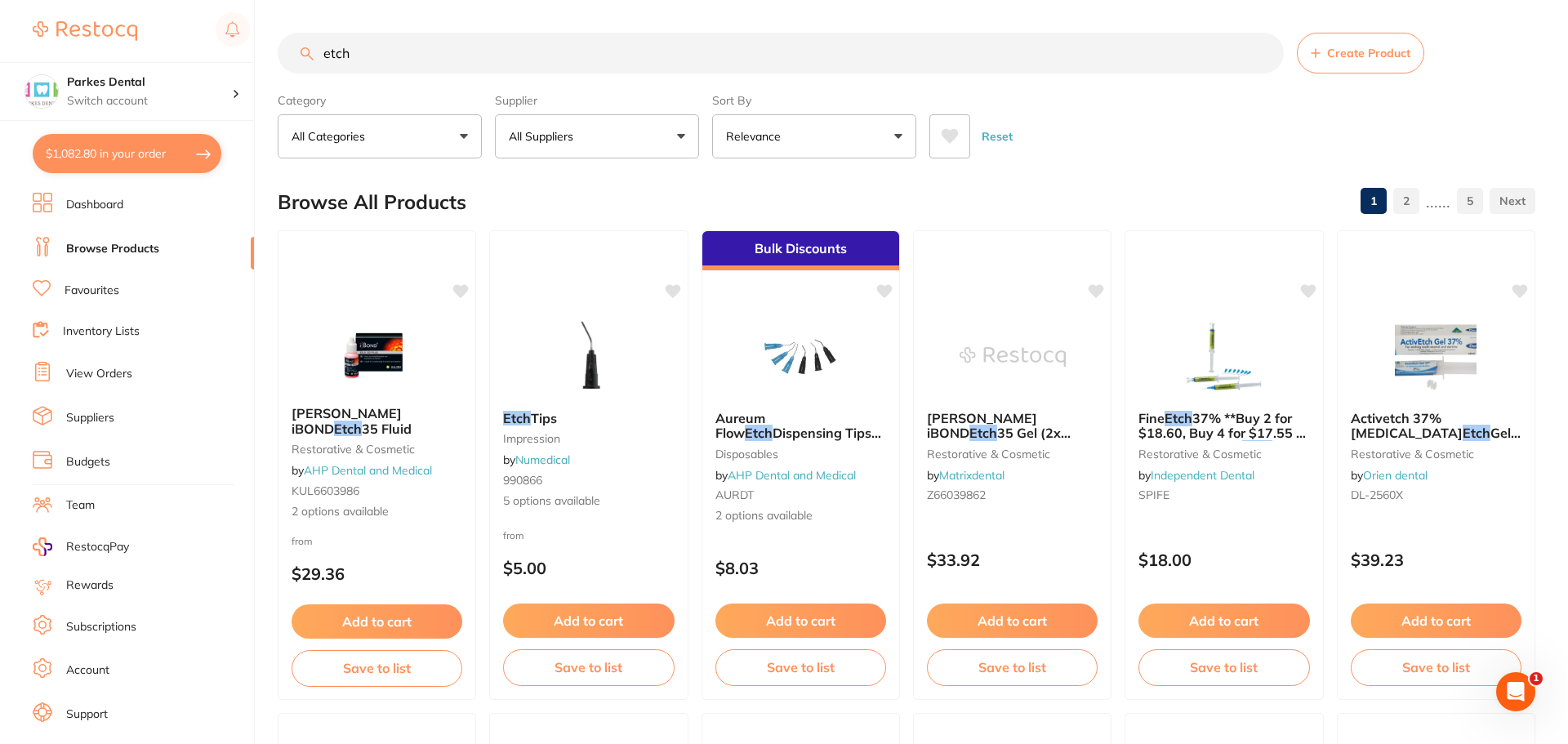
checkbox input "true"
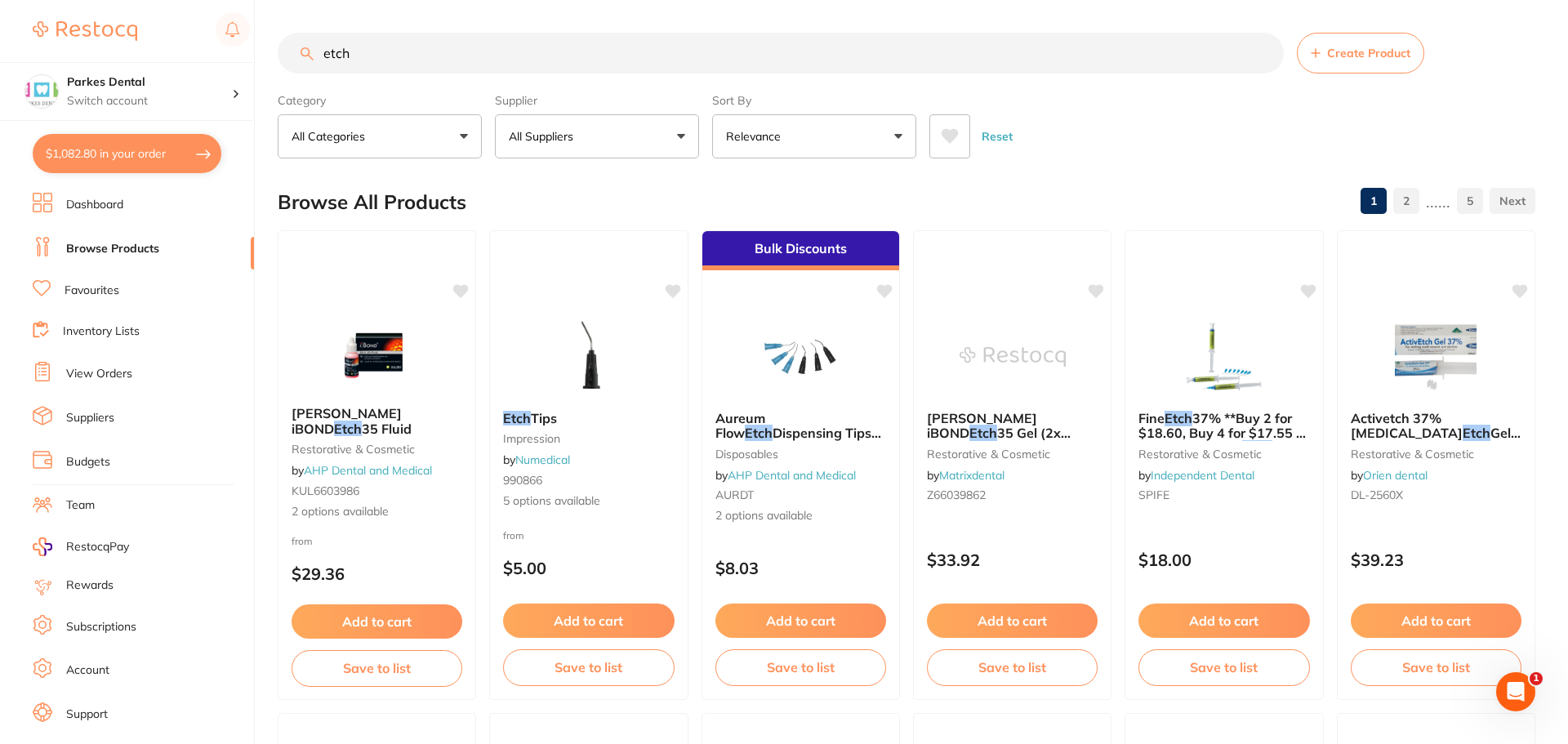
checkbox input "true"
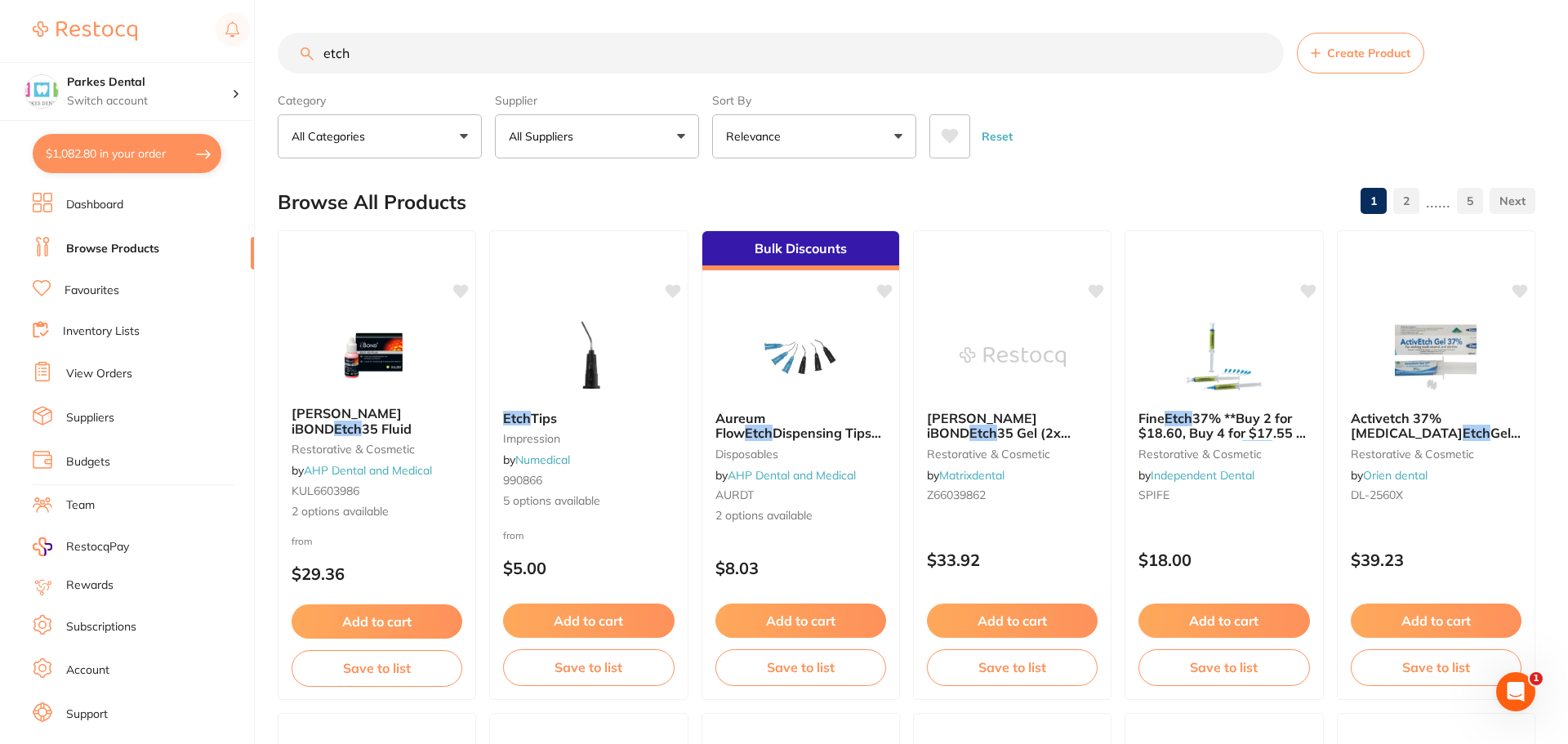
checkbox input "true"
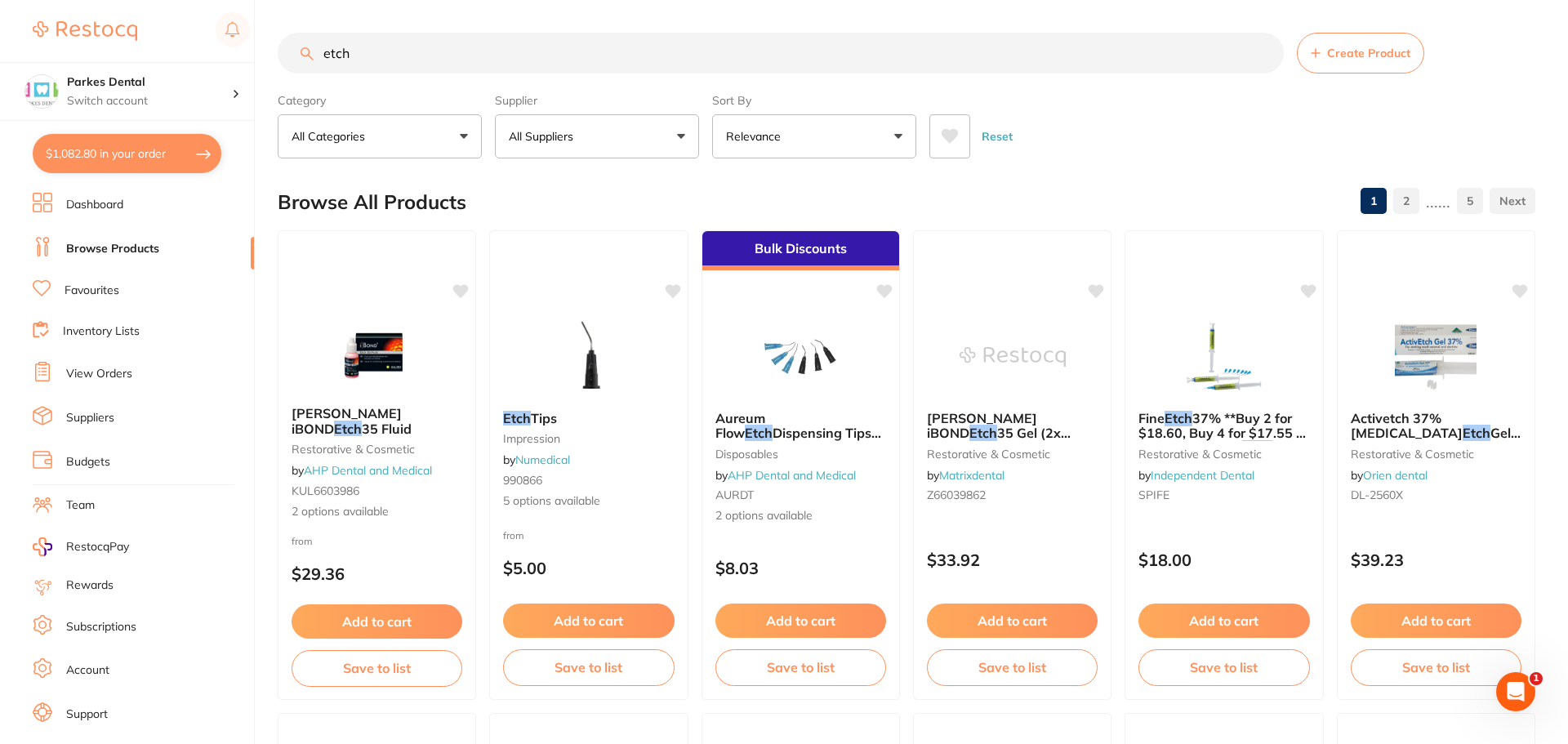
checkbox input "true"
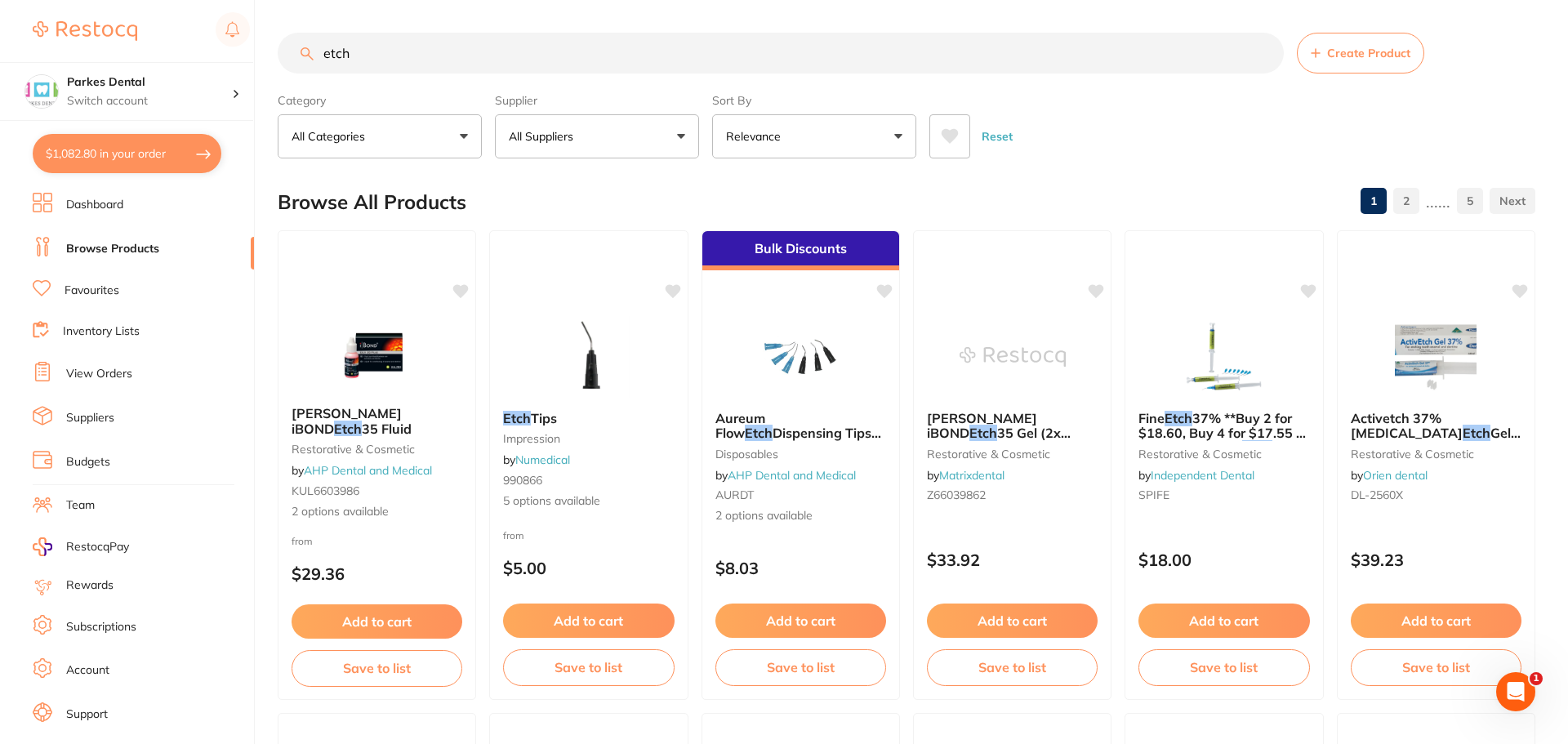
checkbox input "true"
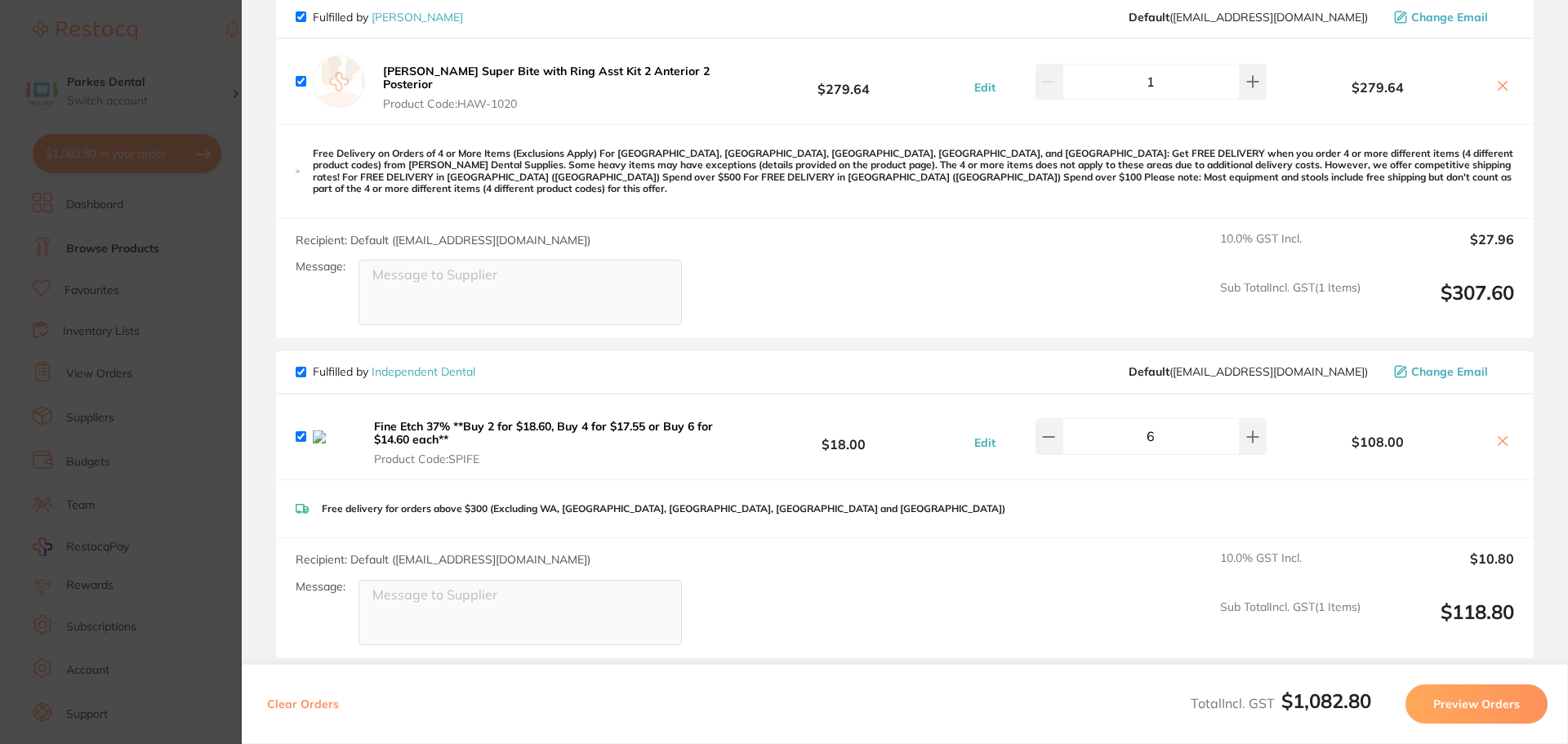
scroll to position [163, 0]
click at [1496, 433] on icon at bounding box center [1502, 439] width 13 height 13
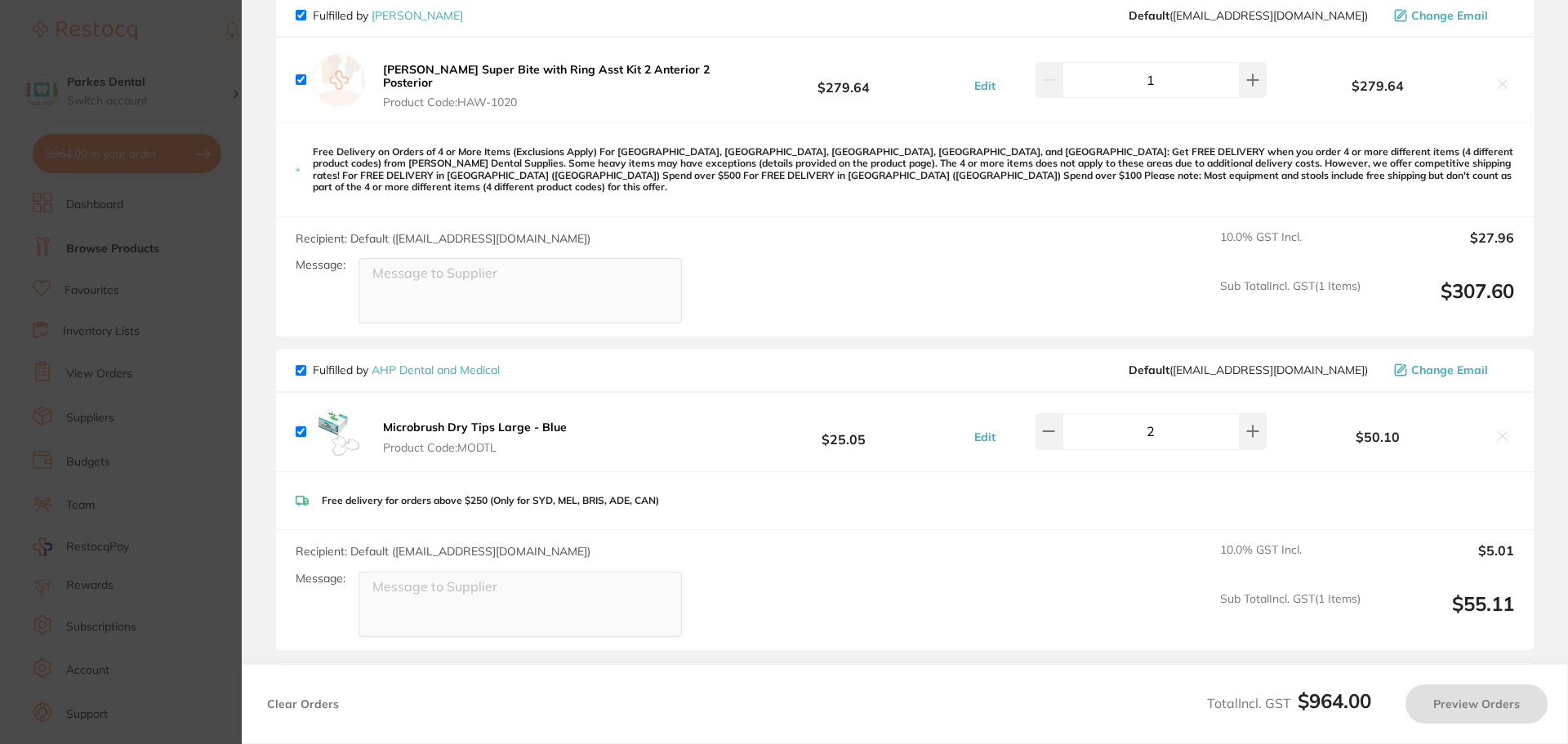
checkbox input "true"
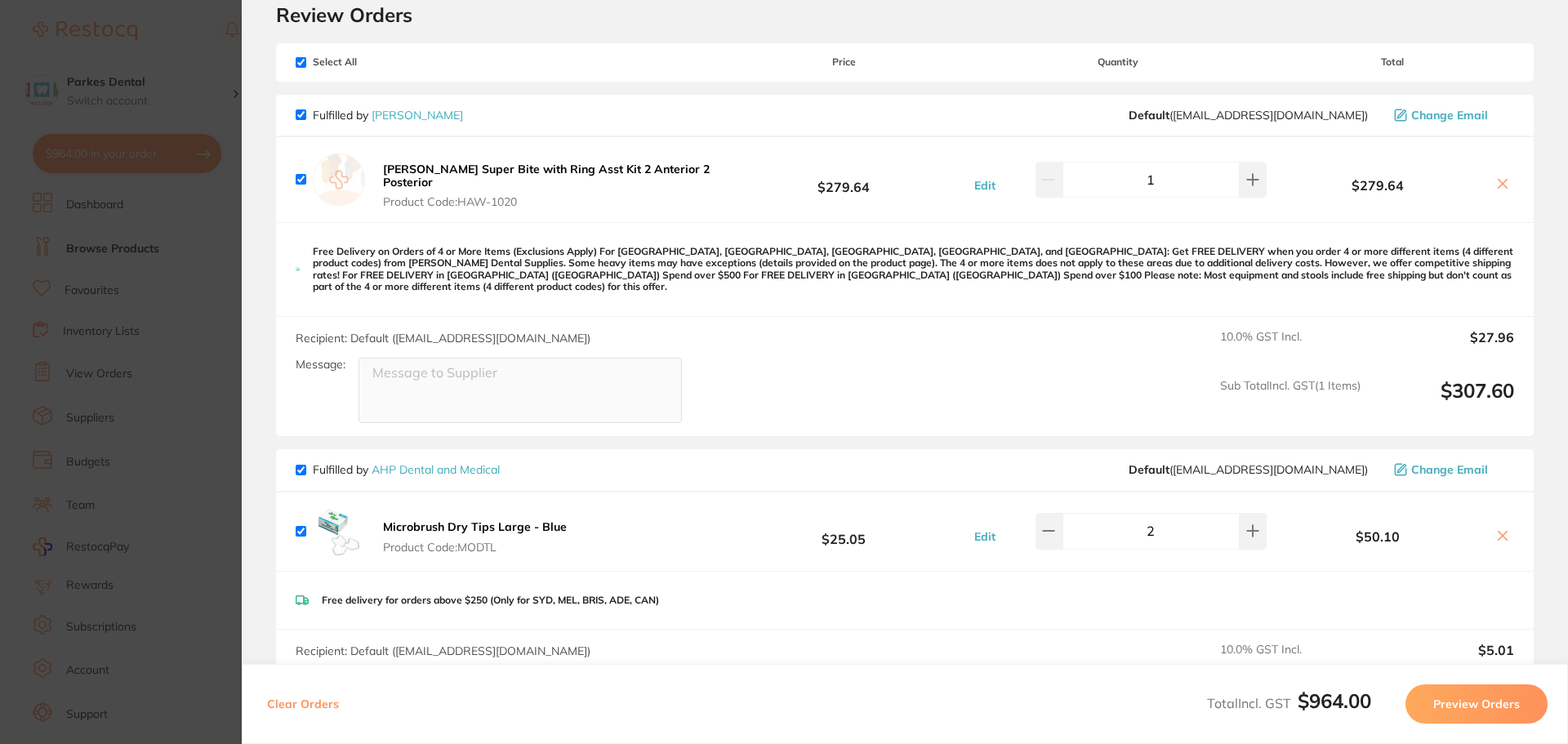
scroll to position [0, 0]
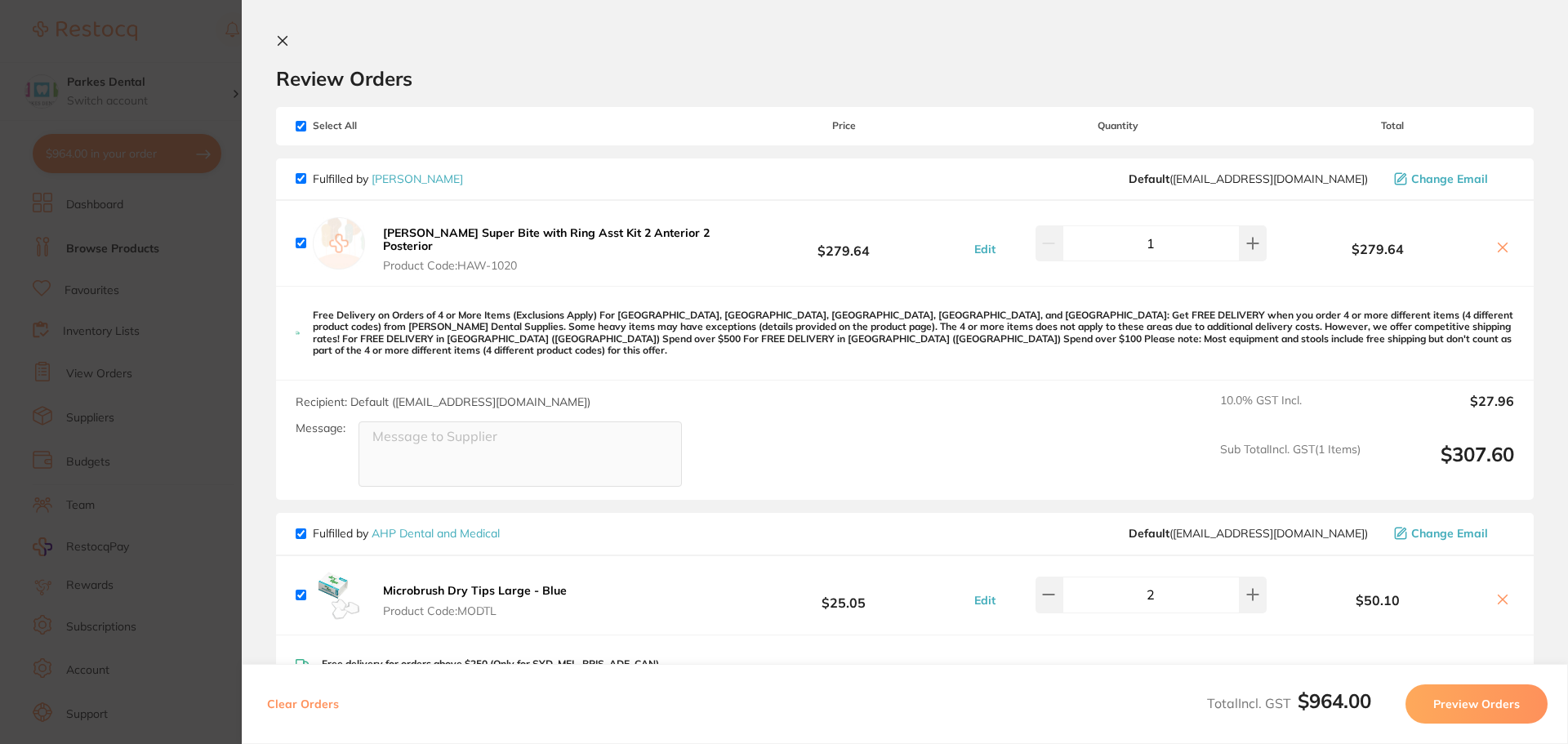
click at [282, 40] on icon at bounding box center [283, 41] width 9 height 9
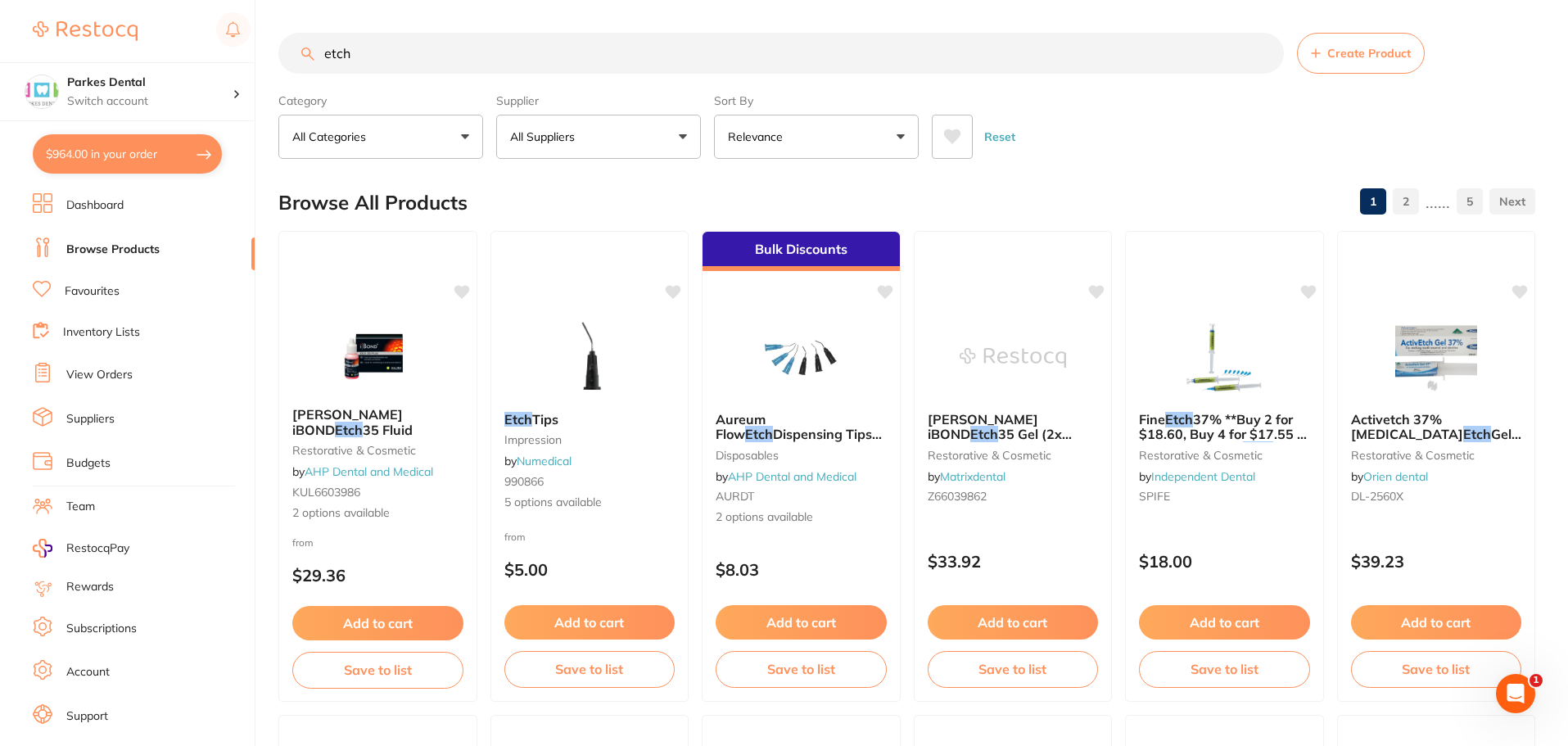
scroll to position [1, 0]
drag, startPoint x: 388, startPoint y: 58, endPoint x: 325, endPoint y: 67, distance: 63.6
click at [325, 67] on input "etch" at bounding box center [781, 53] width 1006 height 41
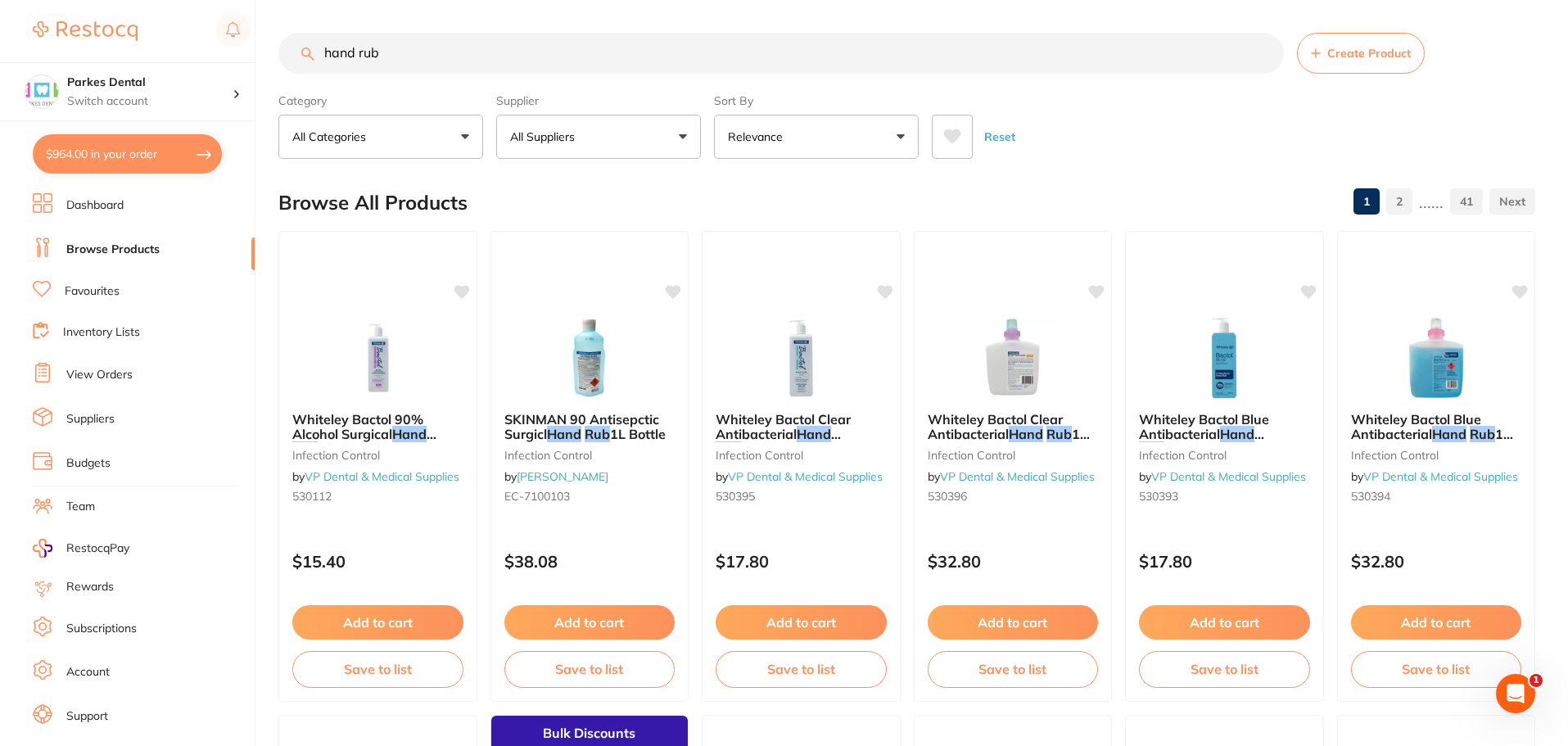
scroll to position [0, 0]
drag, startPoint x: 440, startPoint y: 57, endPoint x: 319, endPoint y: 50, distance: 121.2
click at [320, 50] on input "hand rub" at bounding box center [781, 53] width 1006 height 41
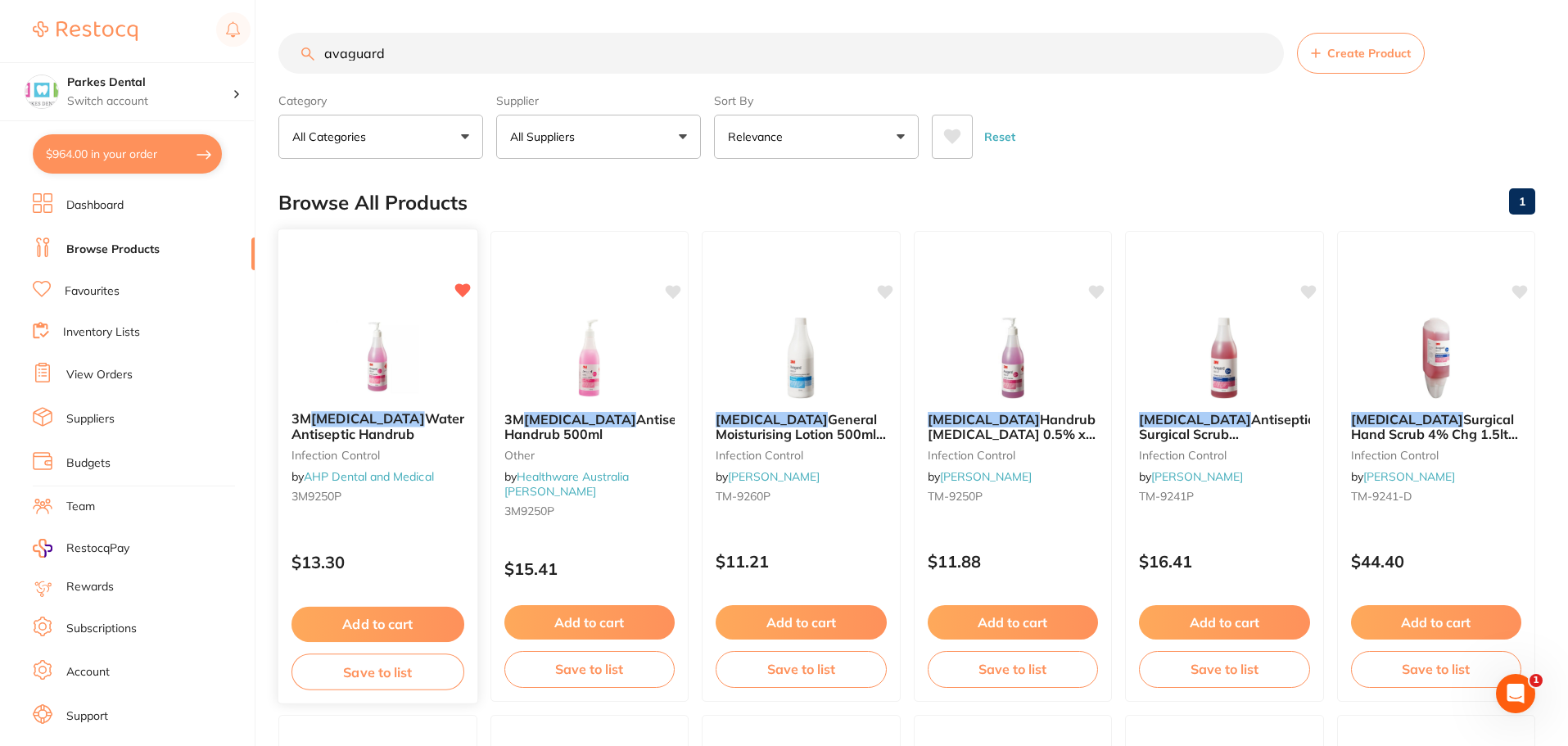
type input "avaguard"
click at [376, 424] on span "Waterless Antiseptic Handrub" at bounding box center [390, 426] width 196 height 32
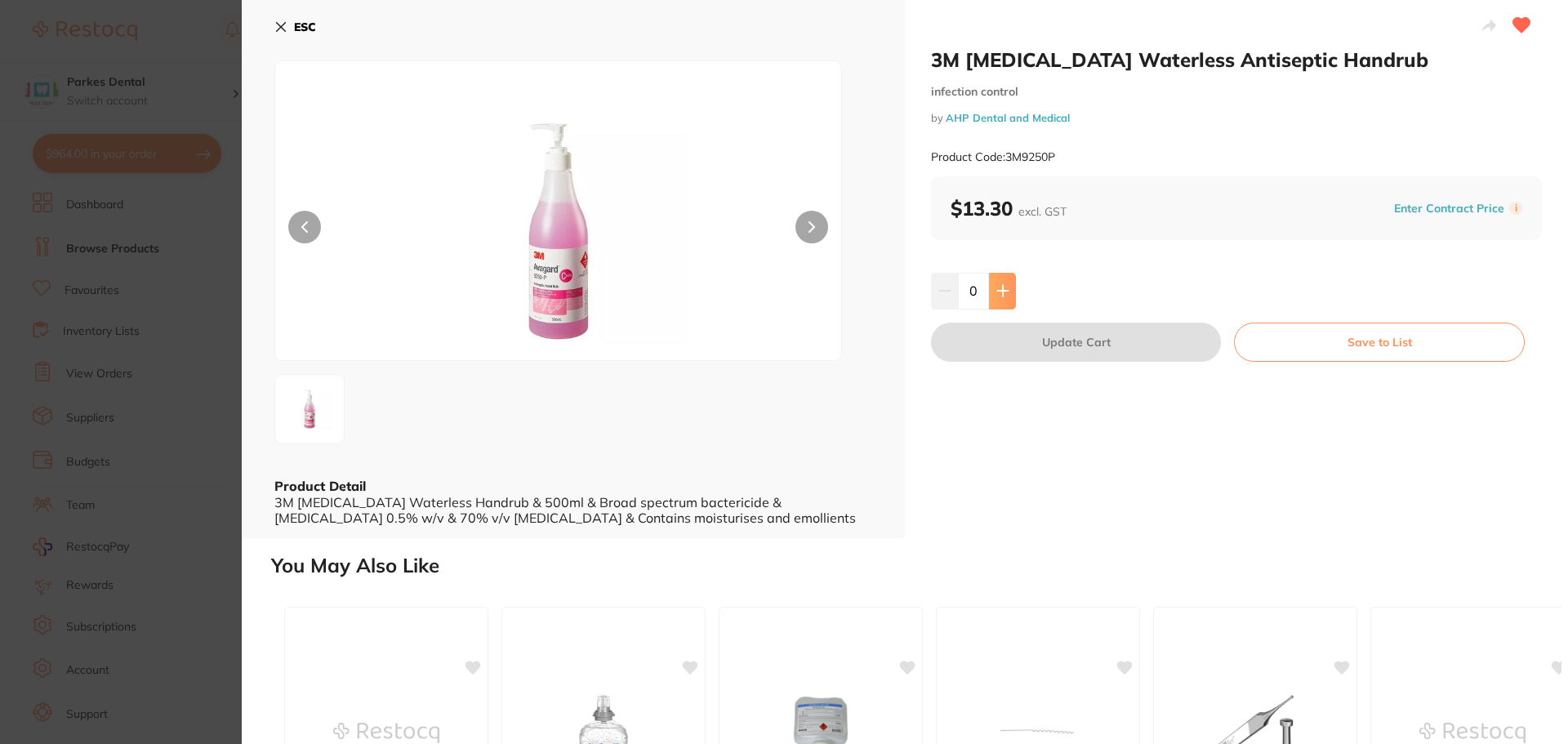
click at [997, 287] on icon at bounding box center [1003, 290] width 13 height 13
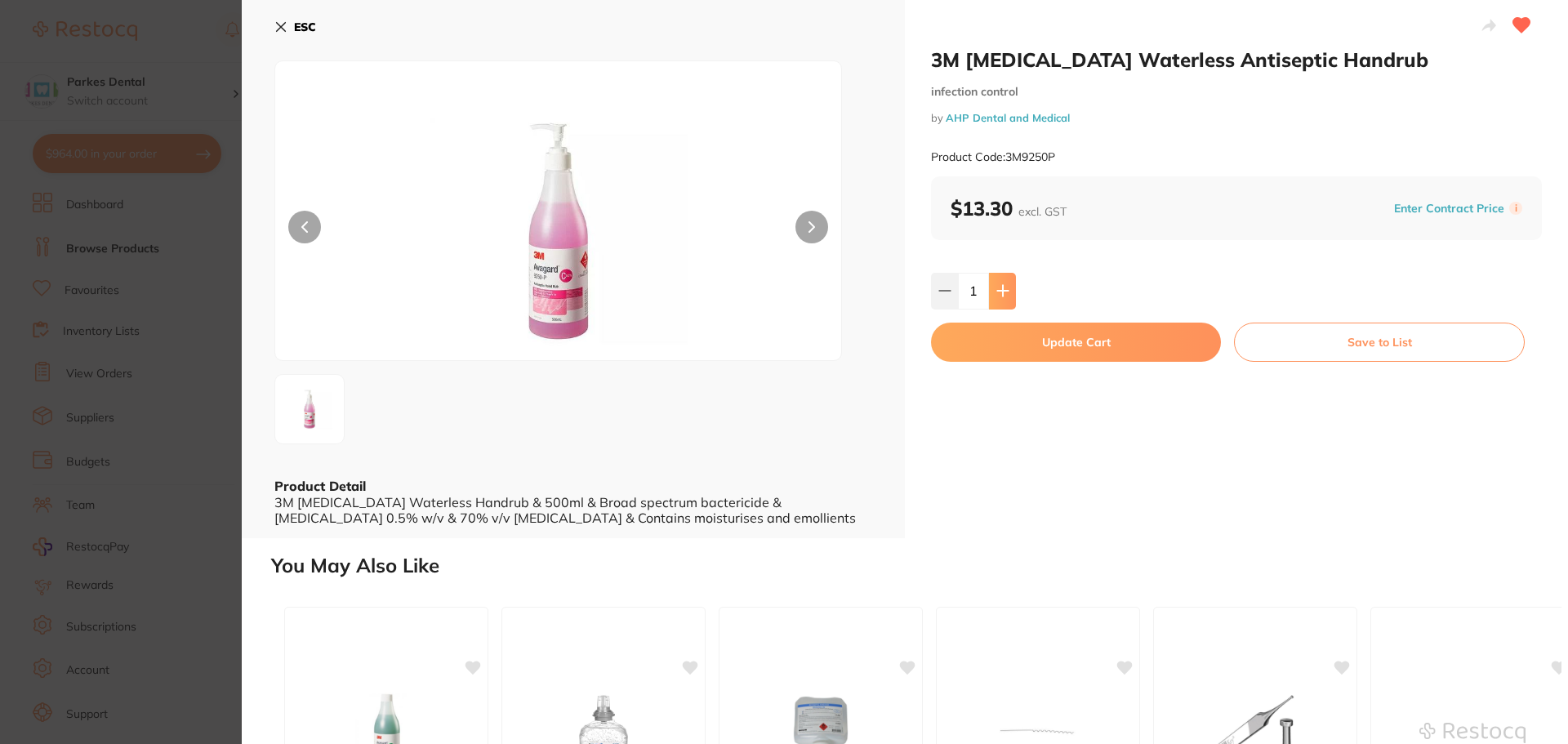
click at [997, 287] on icon at bounding box center [1003, 290] width 13 height 13
click at [993, 284] on button at bounding box center [1003, 290] width 27 height 36
type input "4"
click at [979, 335] on button "Update Cart" at bounding box center [1076, 342] width 290 height 39
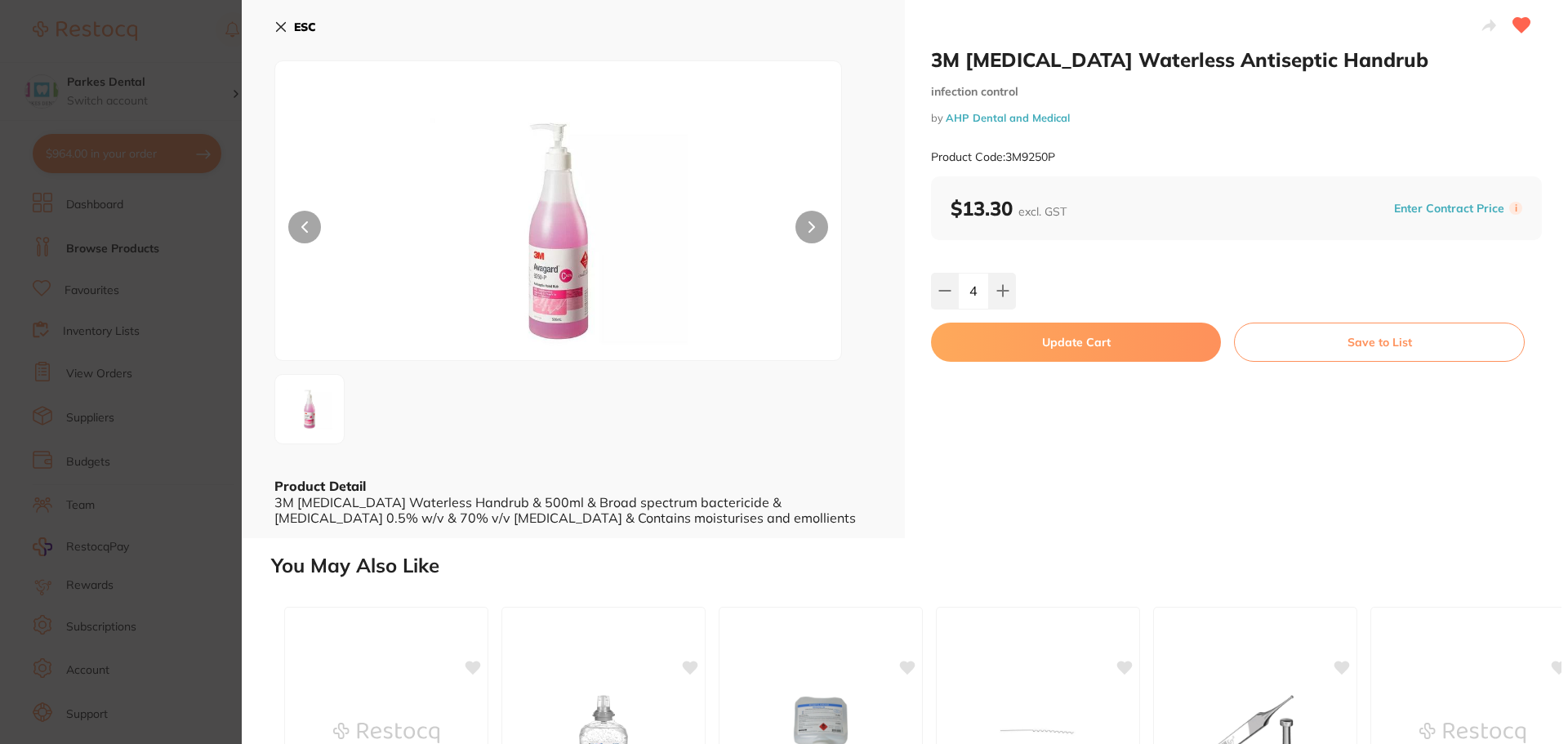
checkbox input "false"
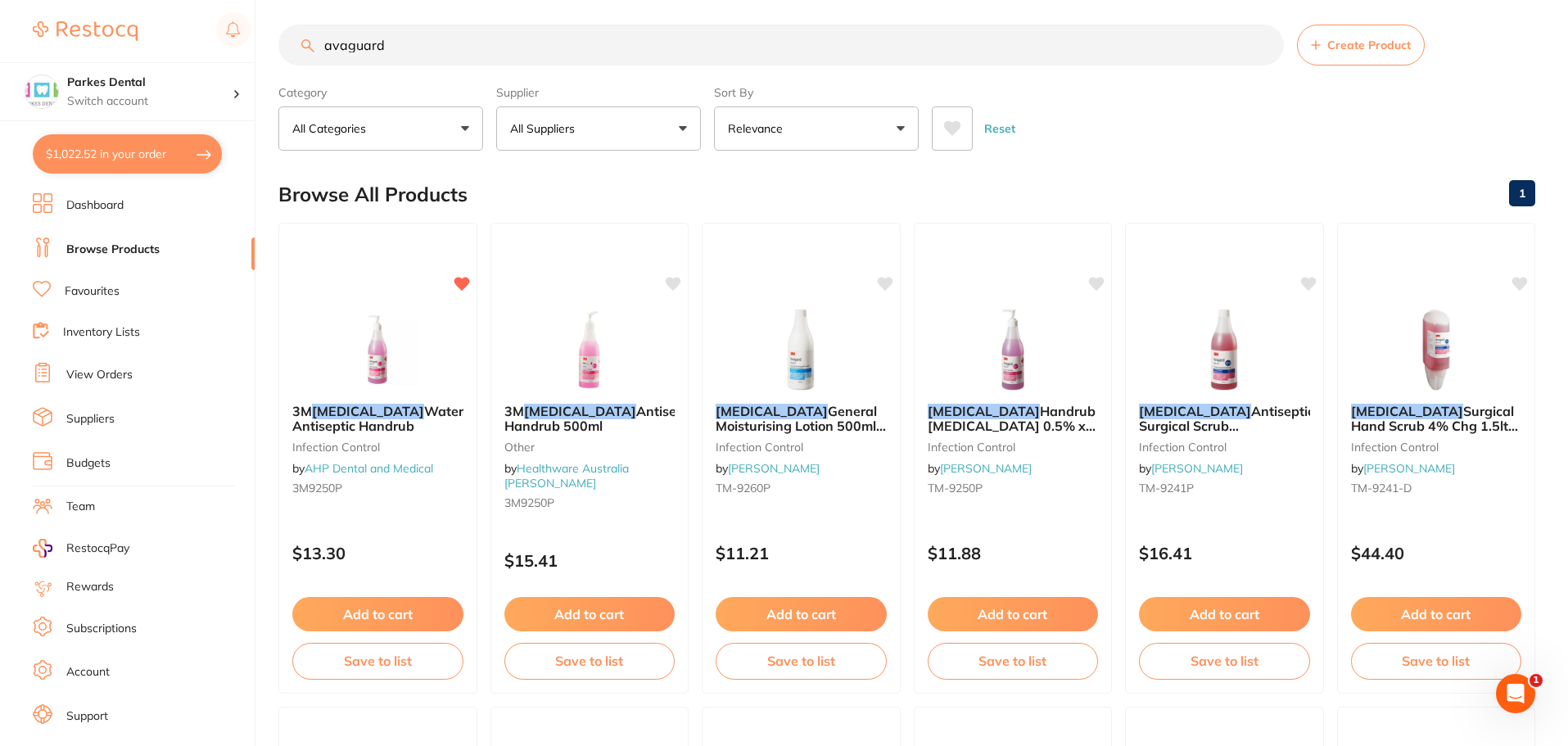
click at [115, 152] on button "$1,022.52 in your order" at bounding box center [127, 154] width 189 height 39
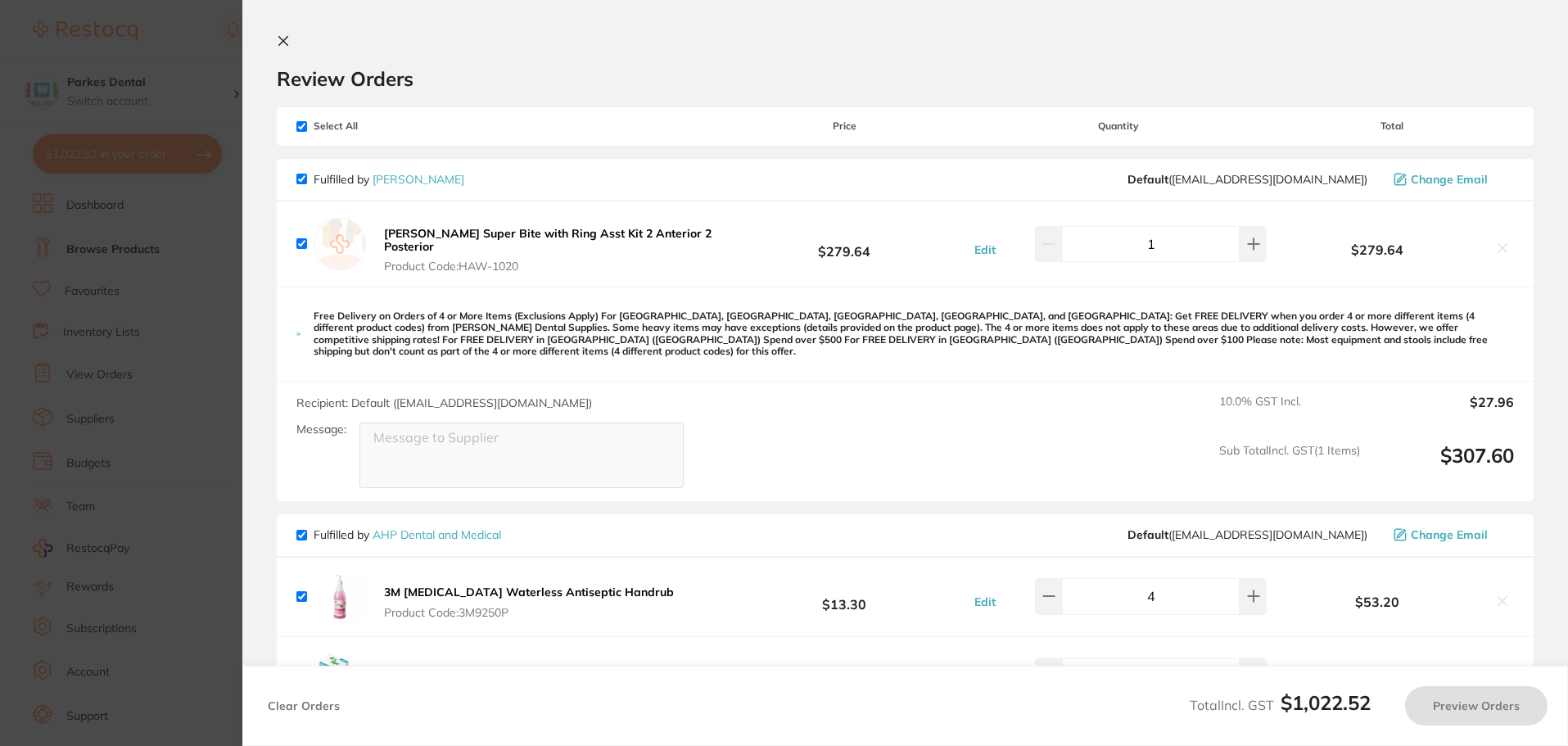
checkbox input "true"
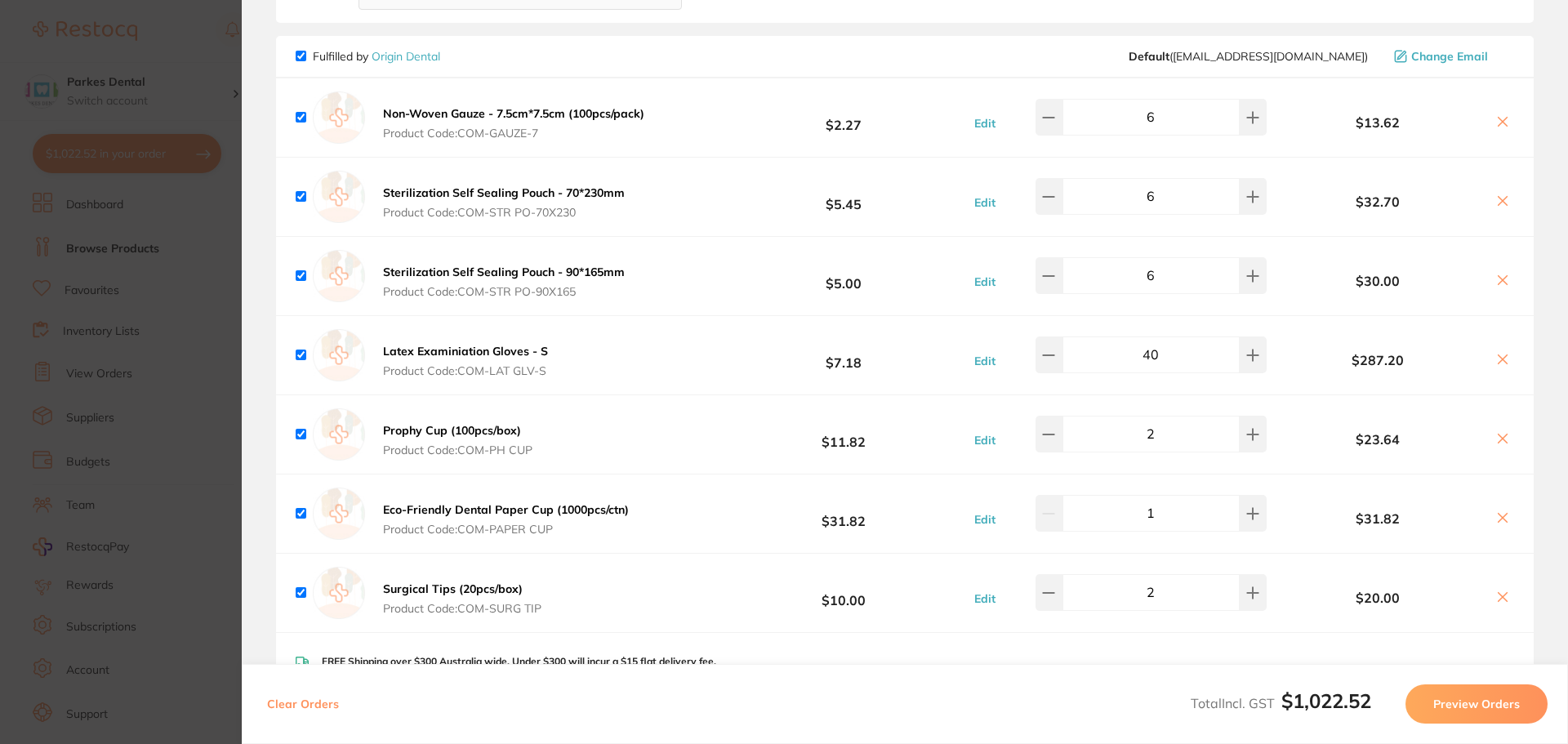
scroll to position [1788, 0]
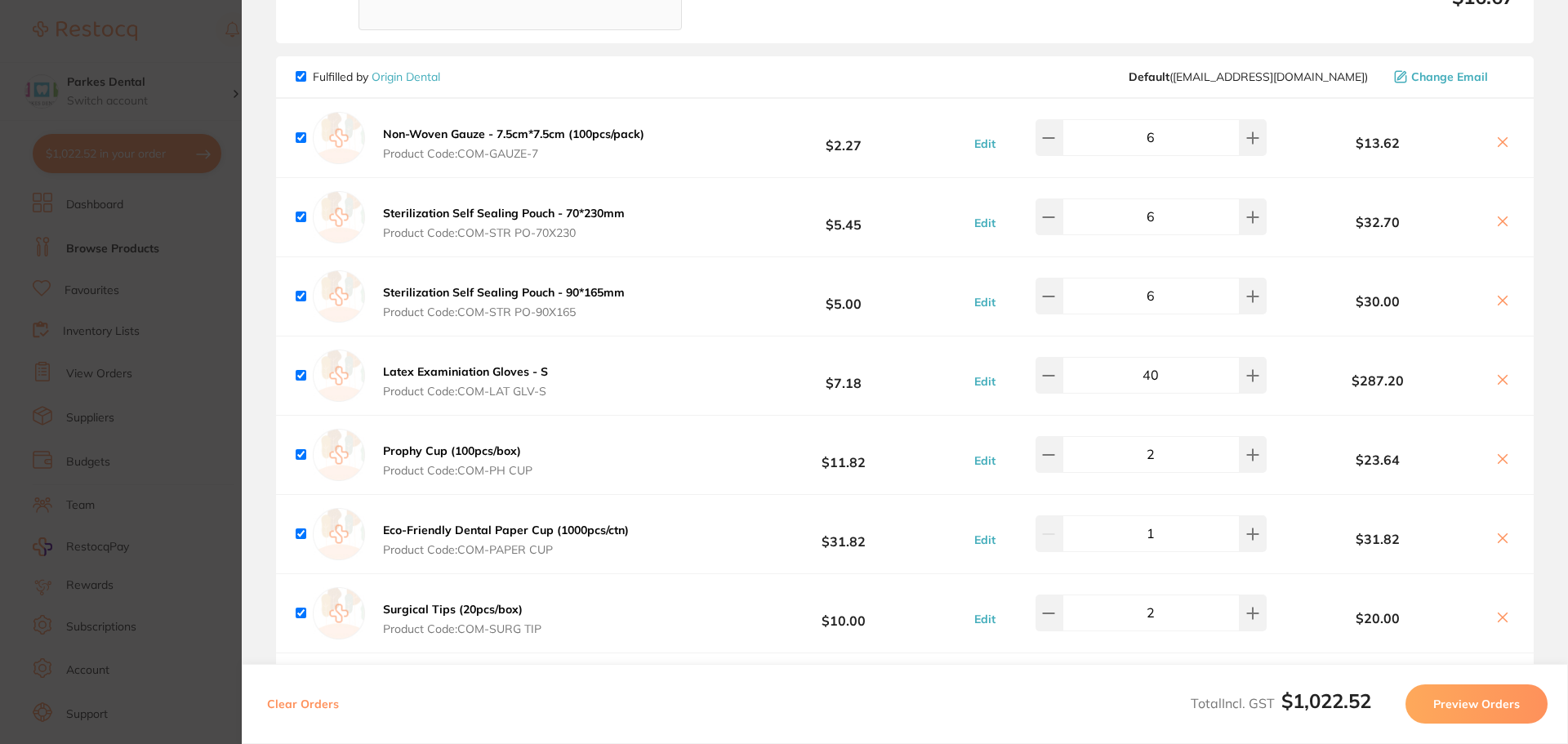
click at [152, 478] on section "Update RRP Set your pre negotiated price for this item. Item Agreed RRP (excl. …" at bounding box center [784, 372] width 1568 height 744
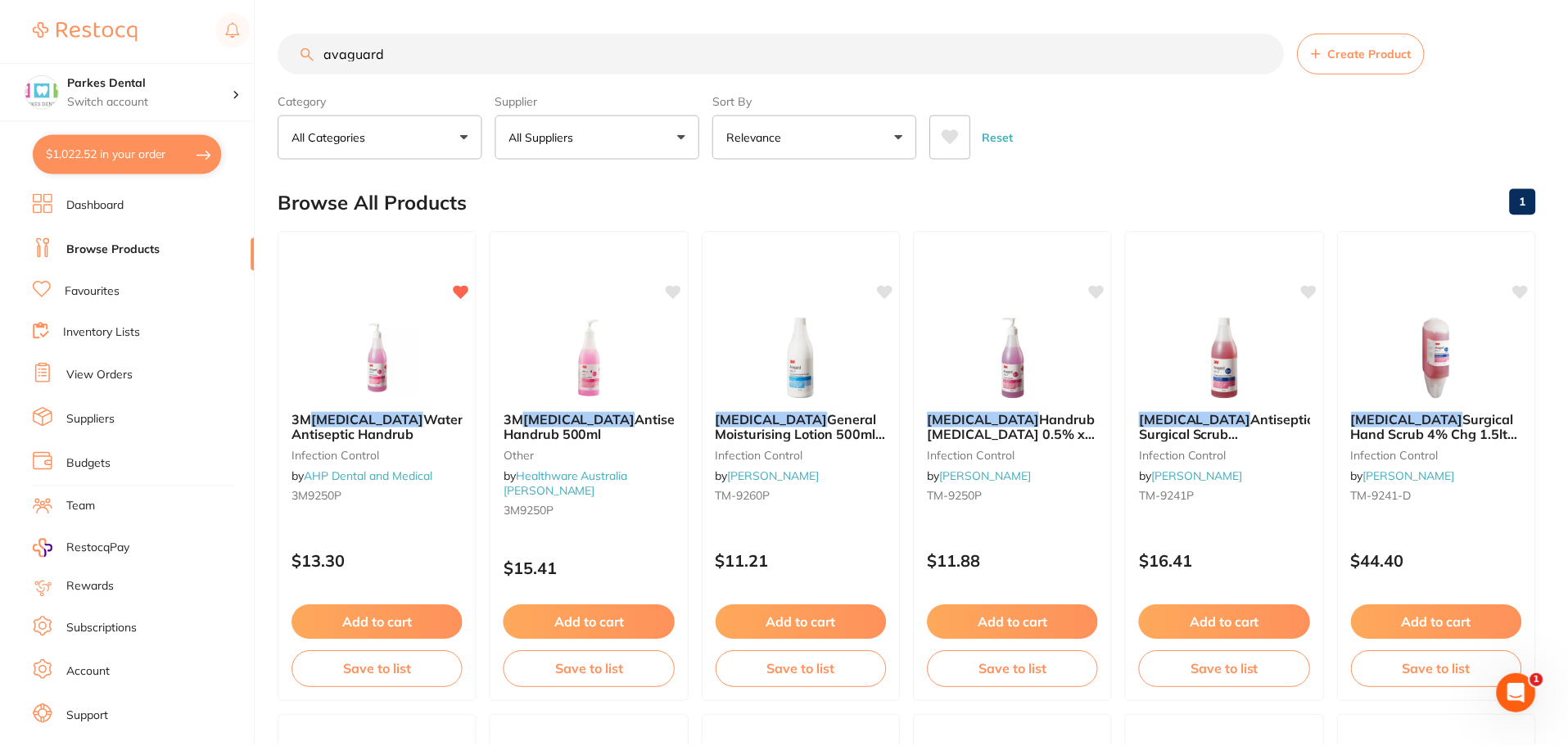
scroll to position [9, 0]
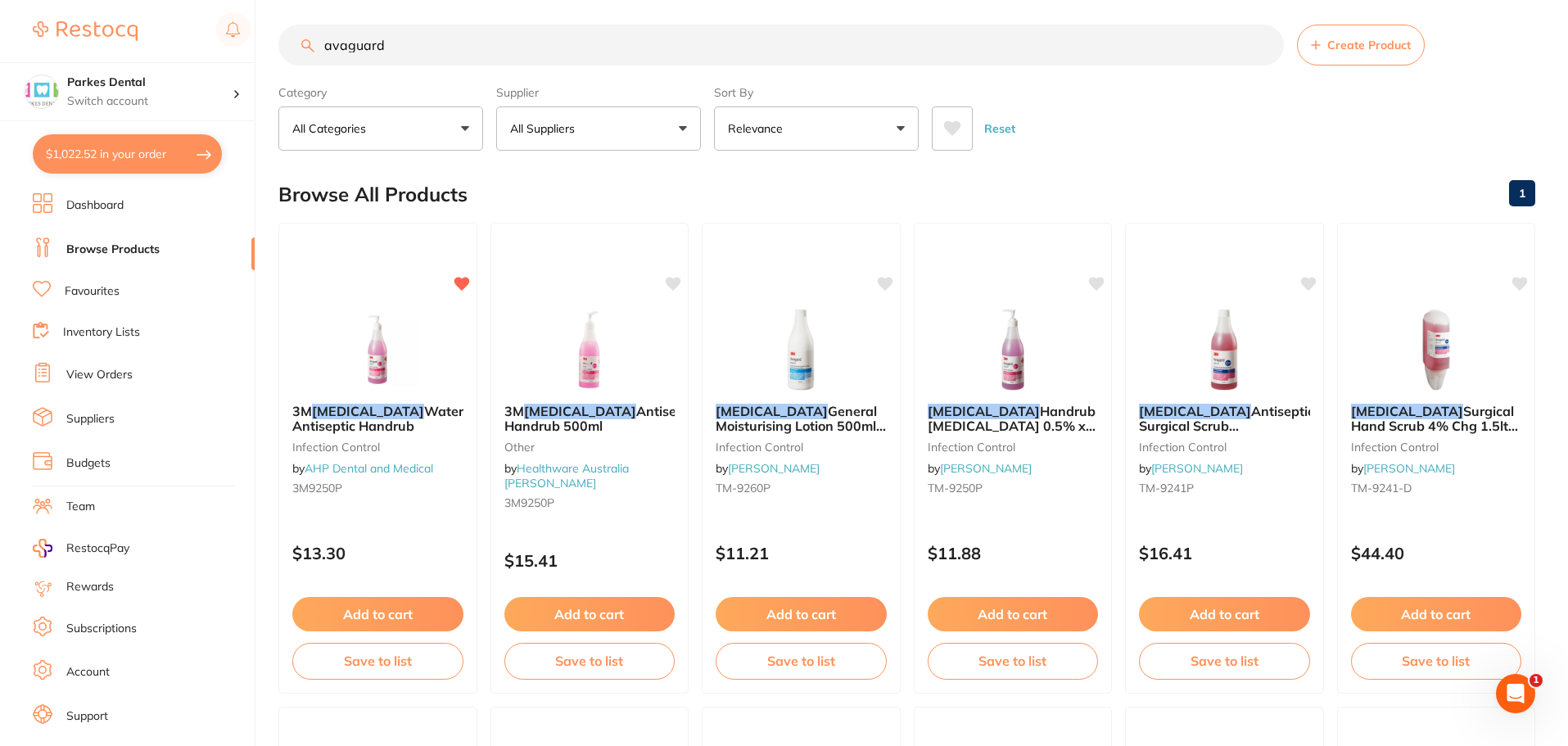
drag, startPoint x: 418, startPoint y: 39, endPoint x: 302, endPoint y: 44, distance: 116.1
click at [302, 44] on div "avaguard Create Product" at bounding box center [906, 45] width 1257 height 41
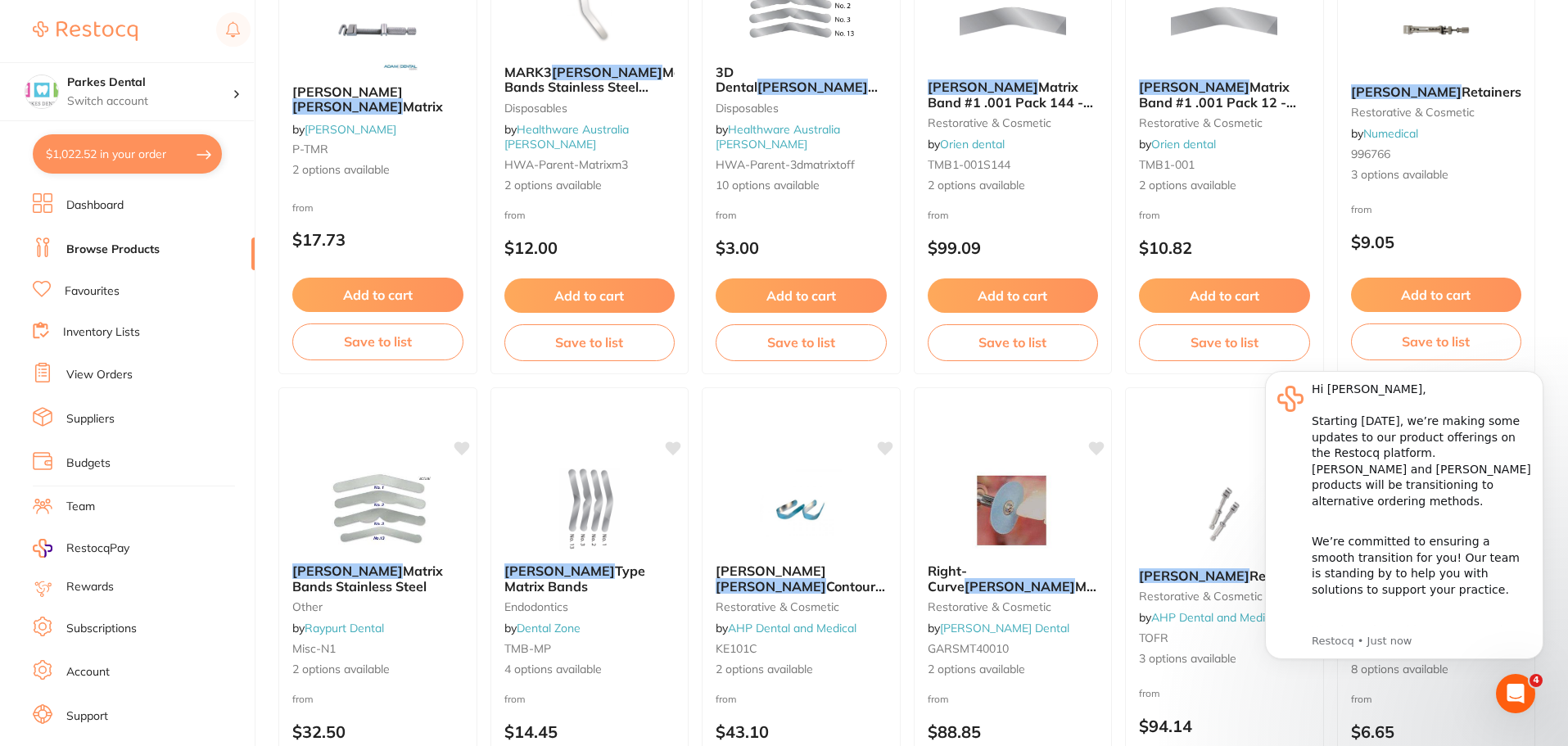
scroll to position [410, 0]
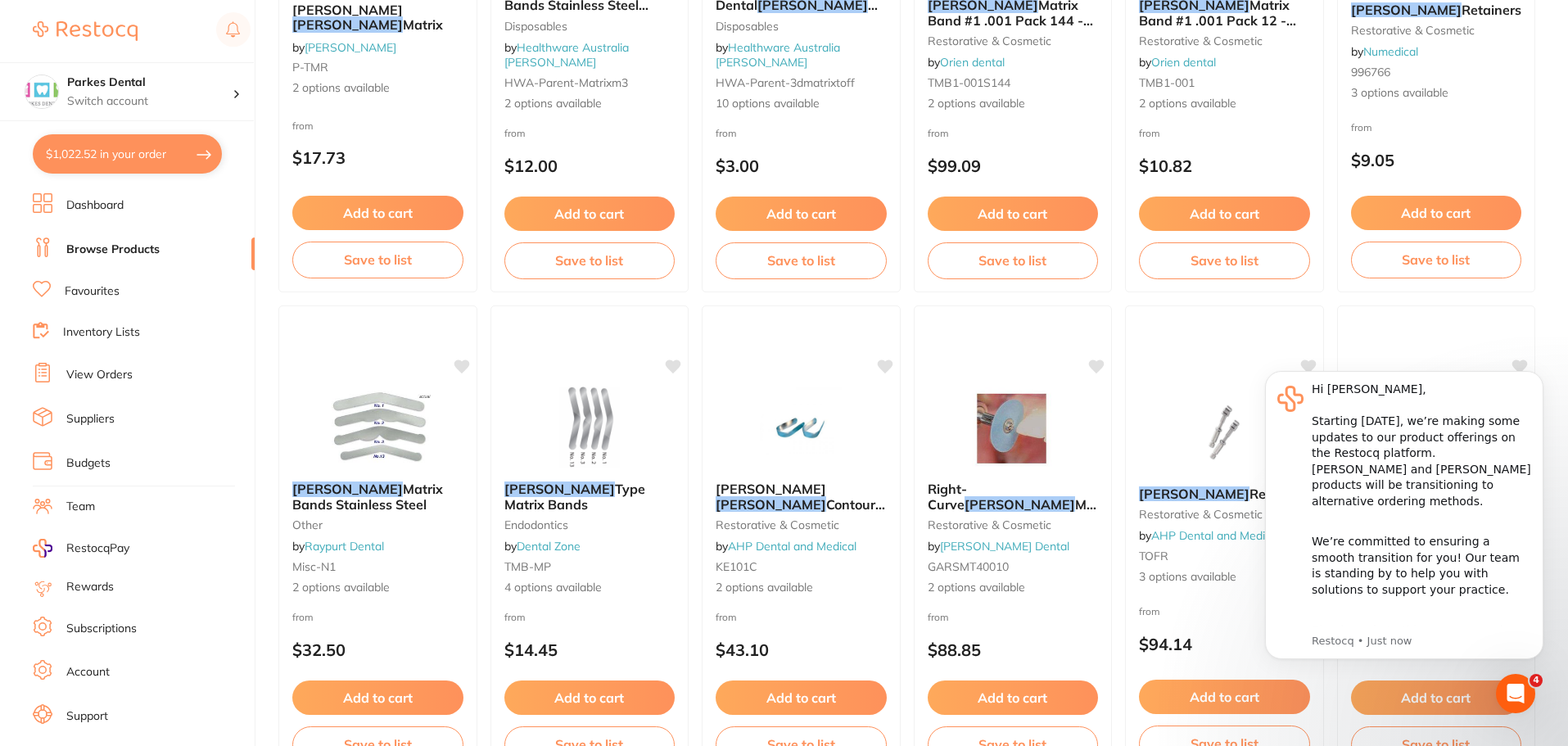
type input "[PERSON_NAME]"
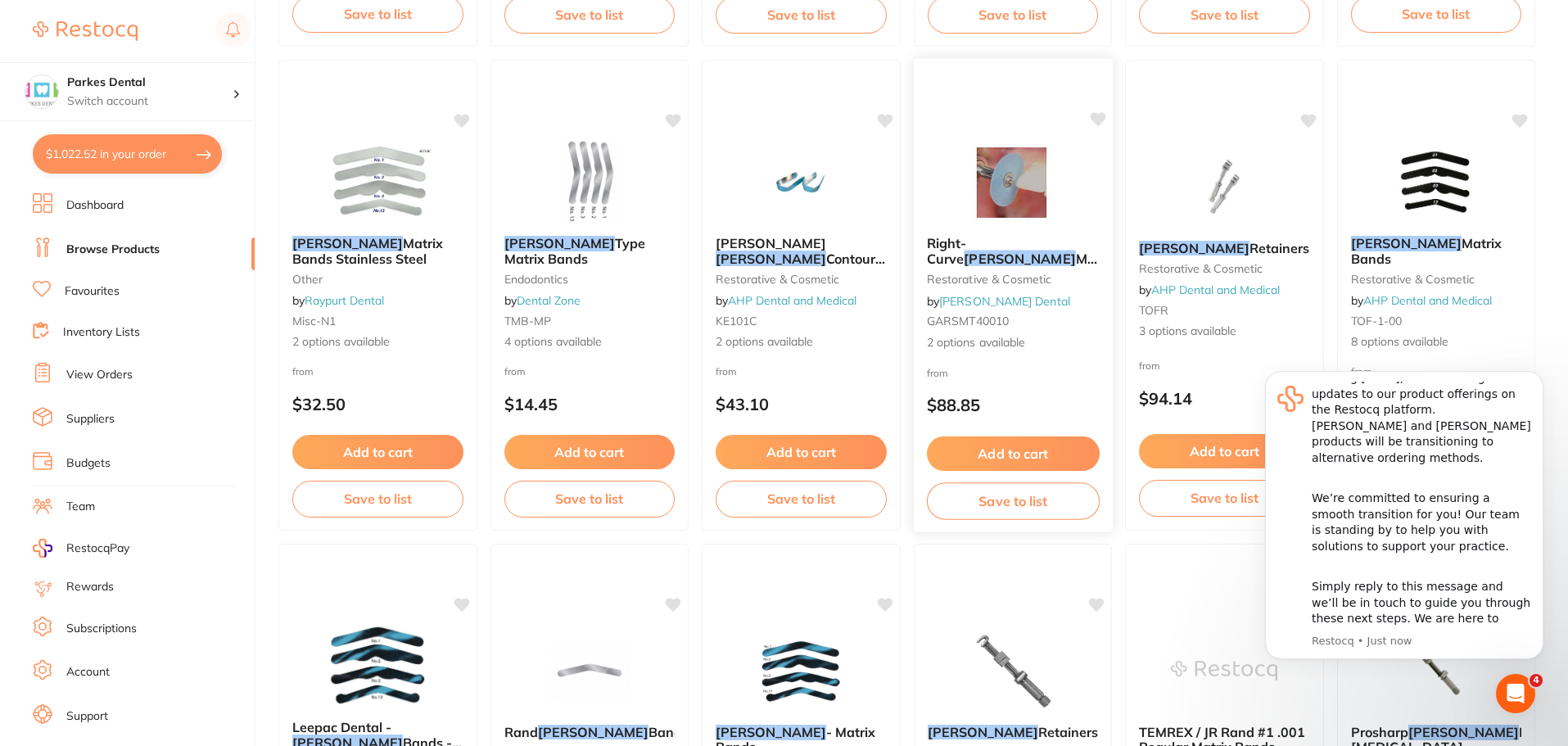
scroll to position [819, 0]
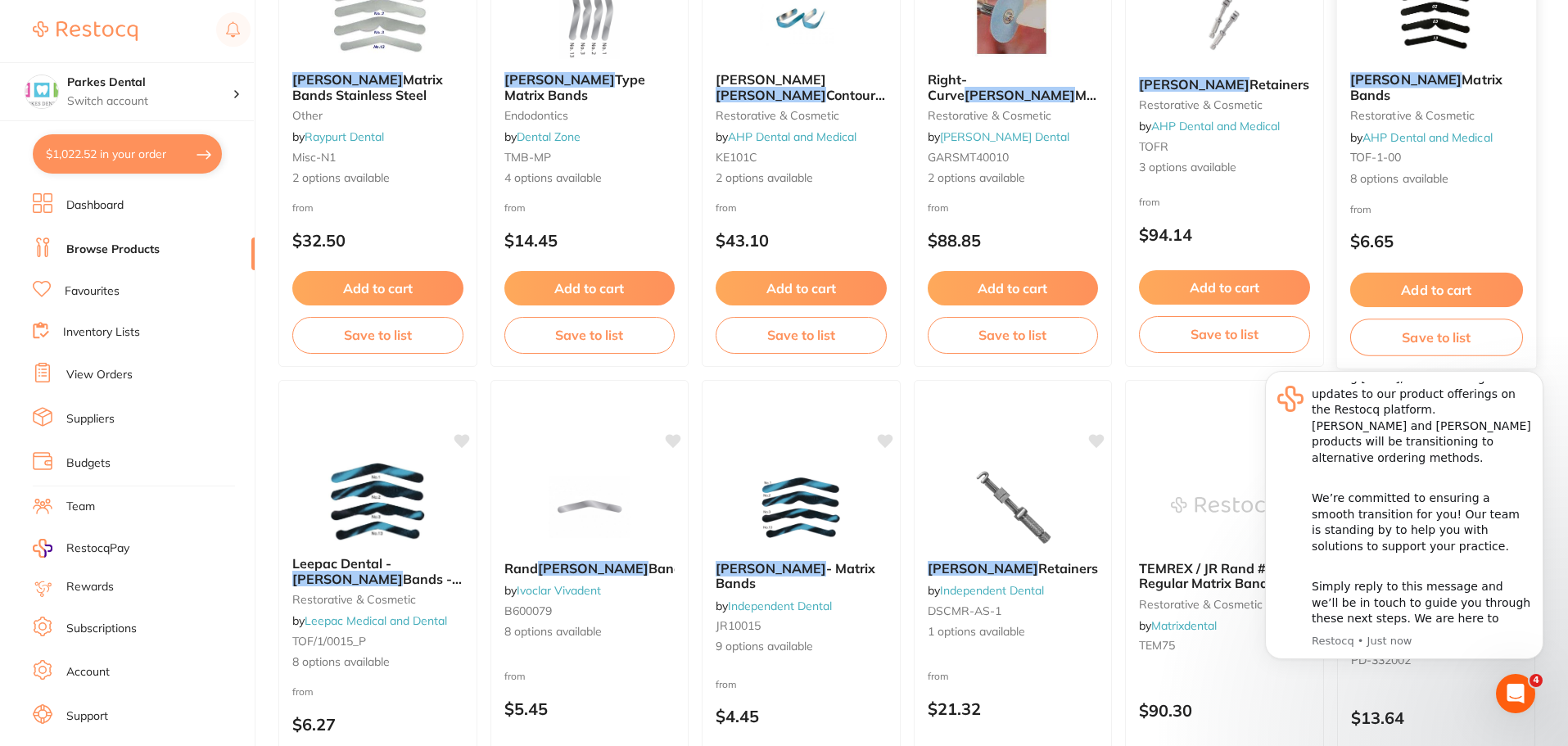
click at [1420, 92] on div "[PERSON_NAME] Matrix Bands restorative & cosmetic by AHP Dental and Medical TOF…" at bounding box center [1436, 130] width 199 height 142
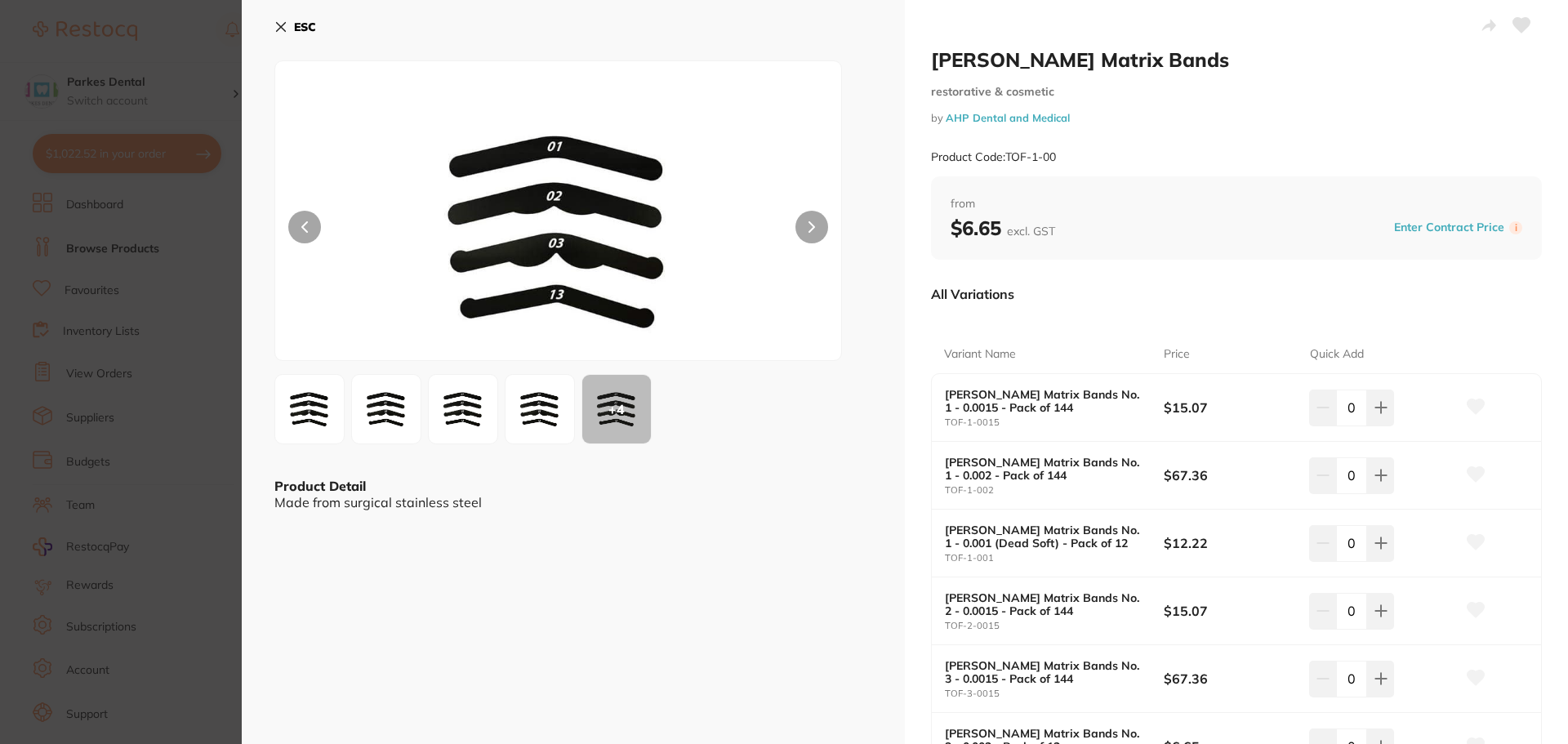
scroll to position [1788, 0]
click at [1376, 408] on icon at bounding box center [1381, 408] width 10 height 10
type input "1"
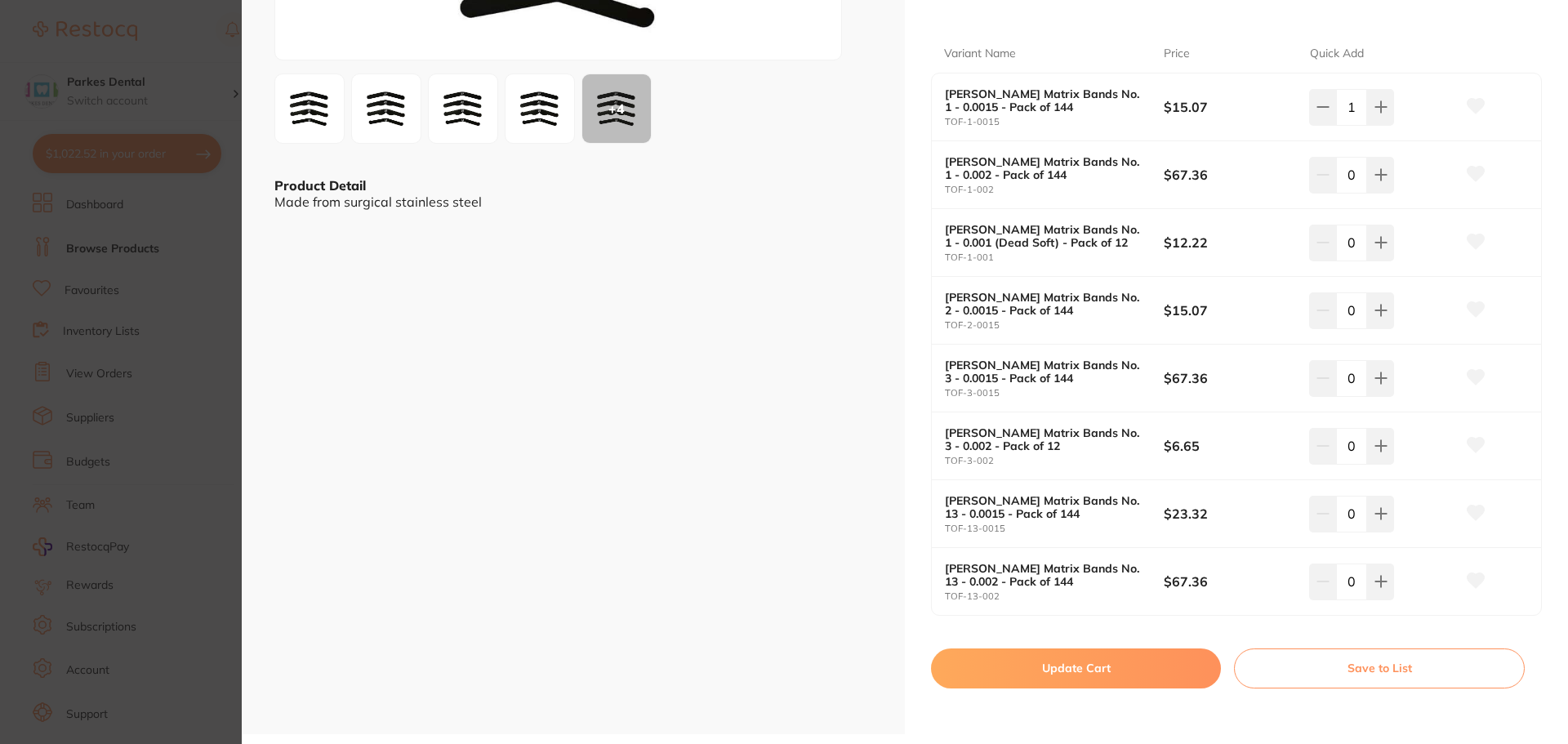
scroll to position [327, 0]
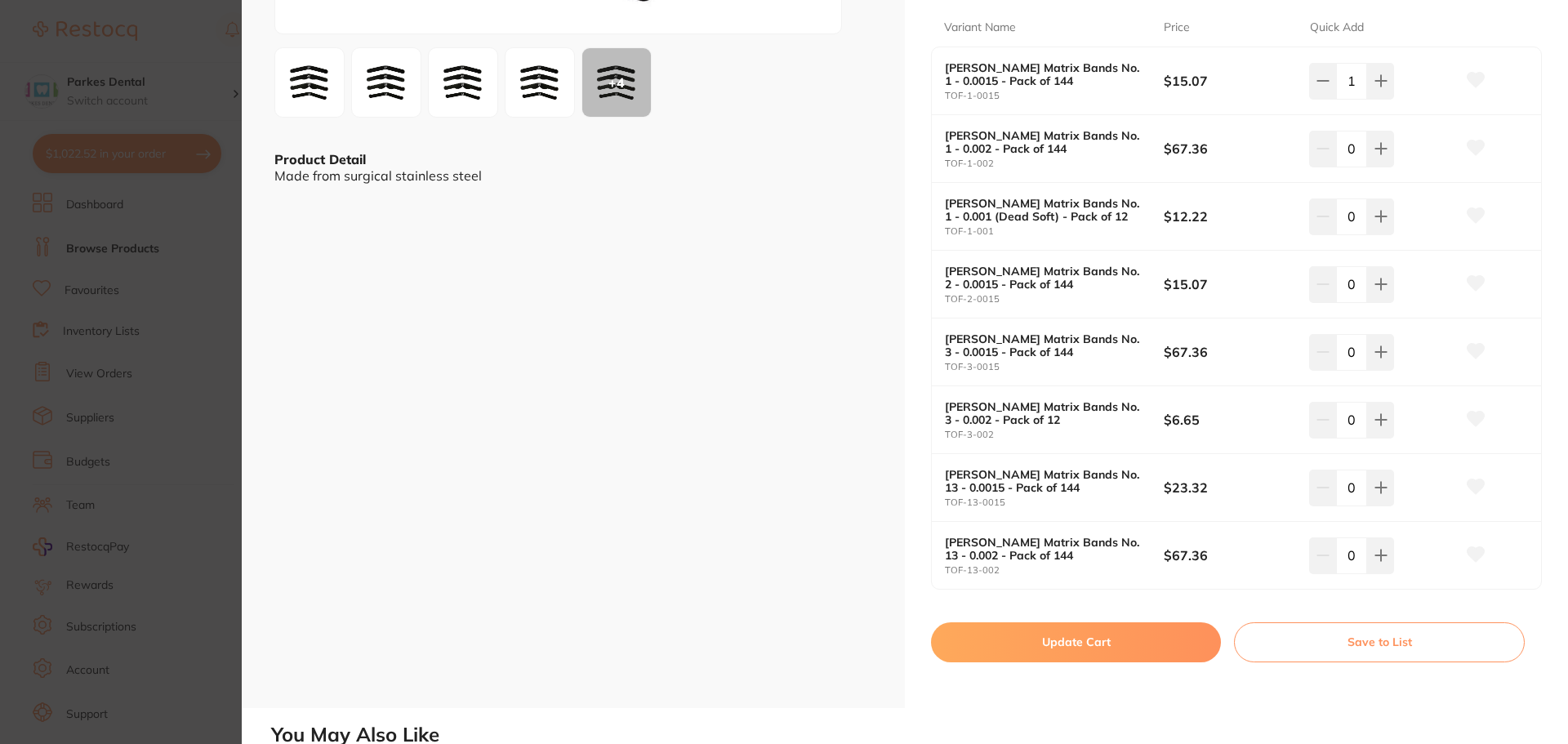
click at [1025, 632] on button "Update Cart" at bounding box center [1076, 642] width 290 height 39
checkbox input "false"
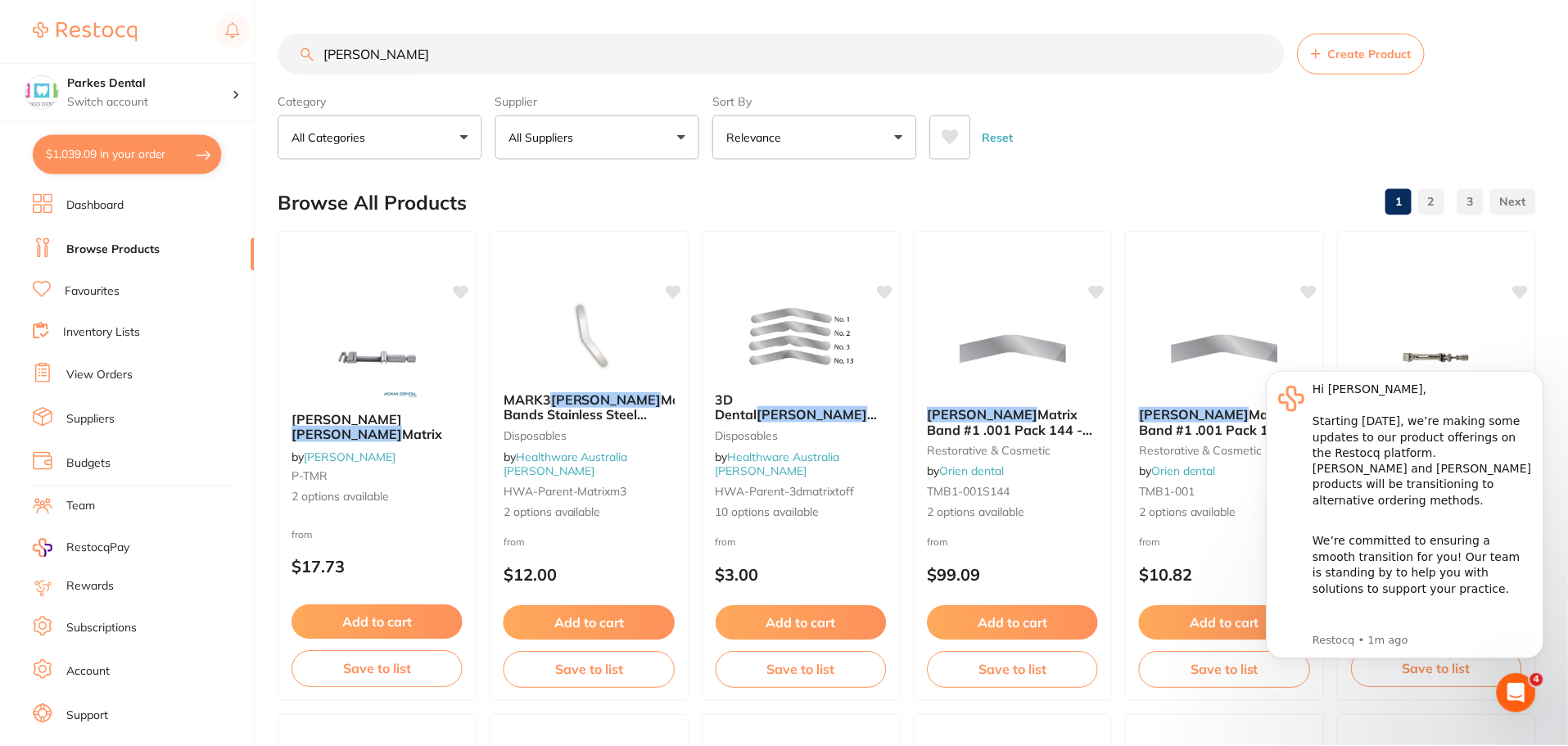
scroll to position [1873, 0]
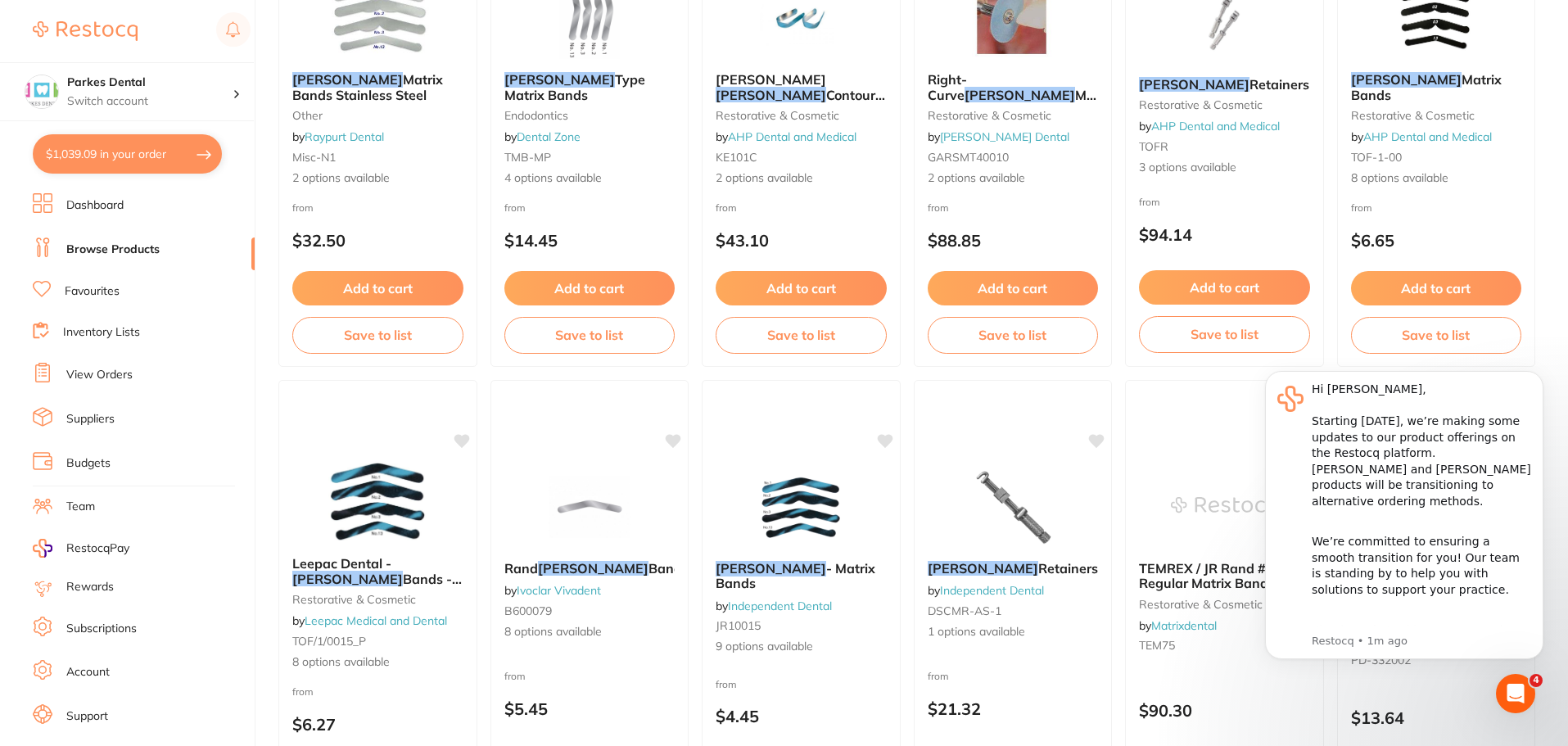
click at [96, 156] on button "$1,039.09 in your order" at bounding box center [127, 154] width 189 height 39
checkbox input "true"
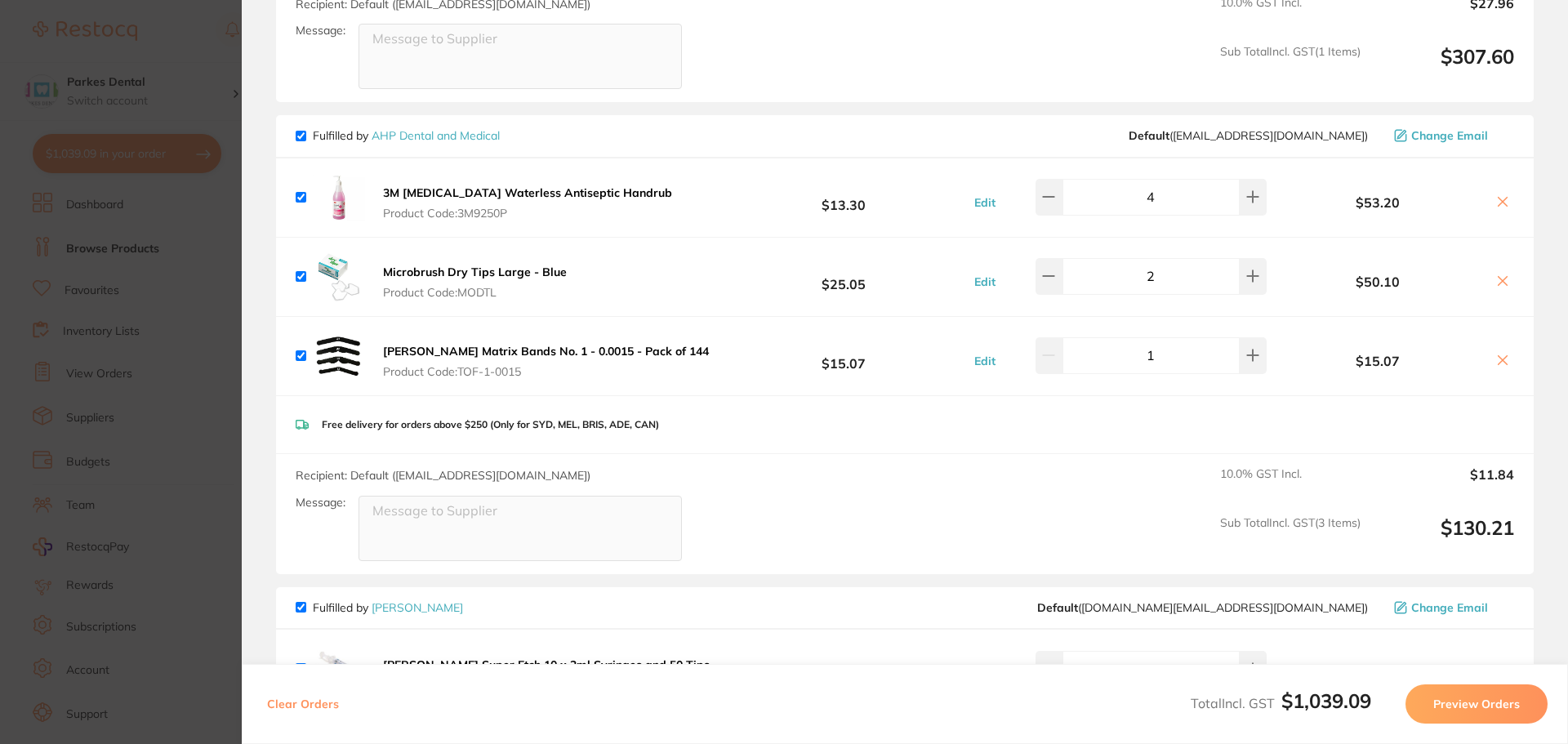
scroll to position [71, 0]
